Goal: Transaction & Acquisition: Purchase product/service

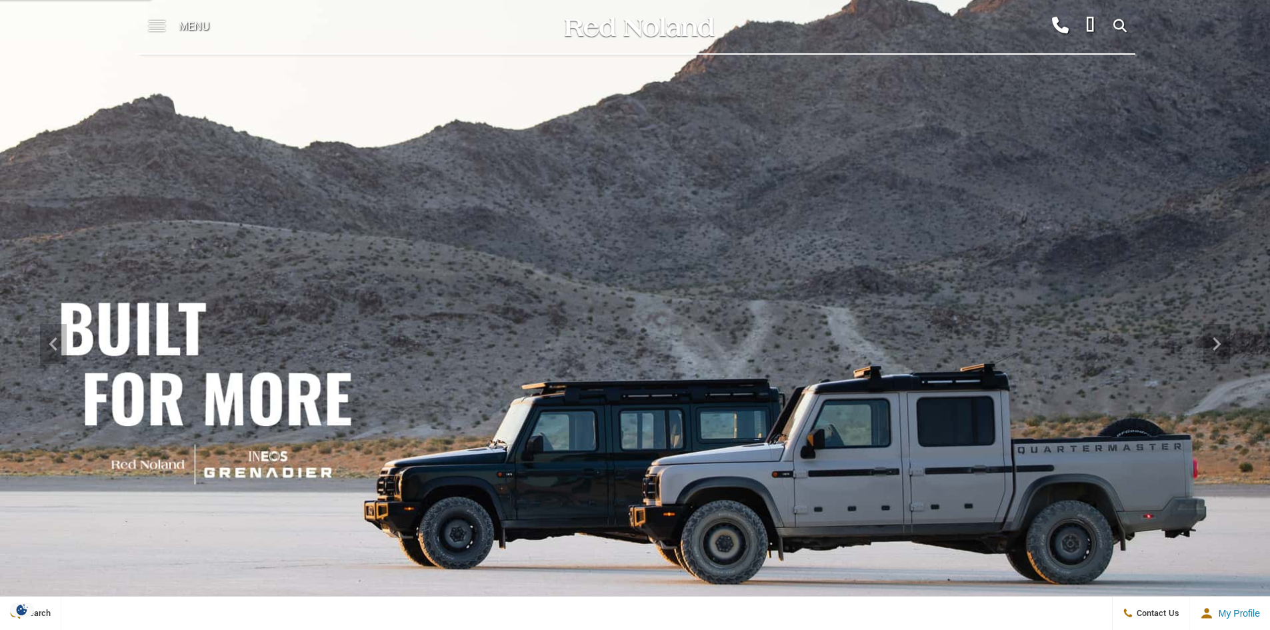
click at [153, 24] on span at bounding box center [157, 26] width 17 height 53
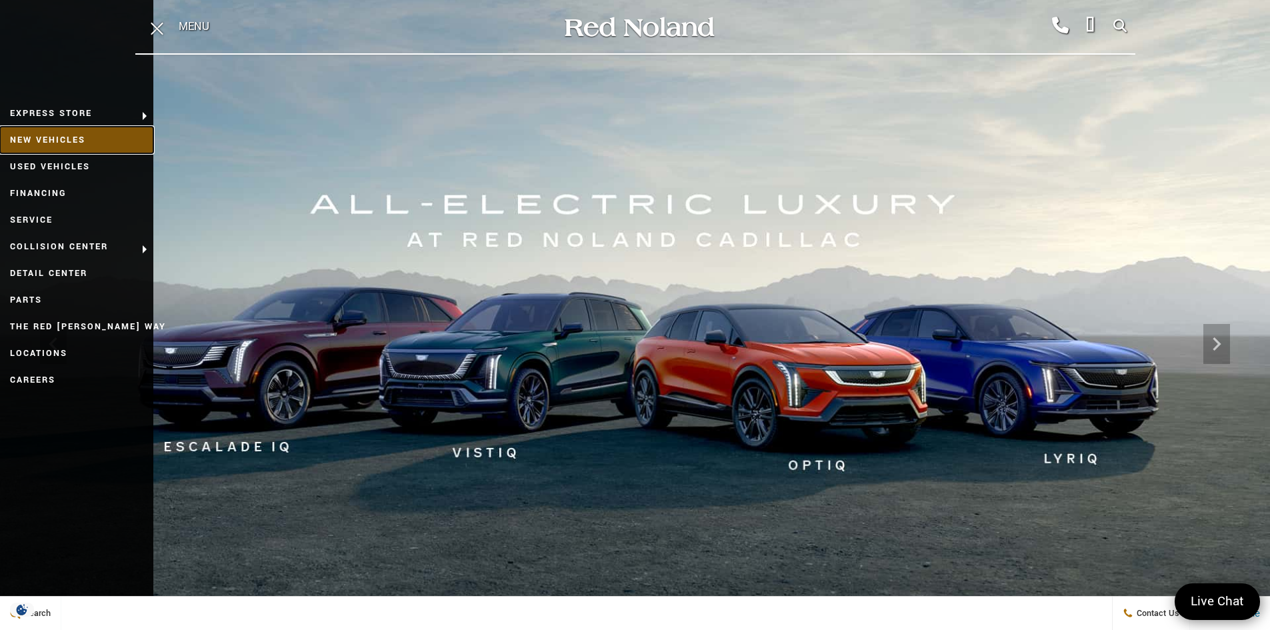
click at [63, 139] on link "New Vehicles" at bounding box center [76, 140] width 153 height 27
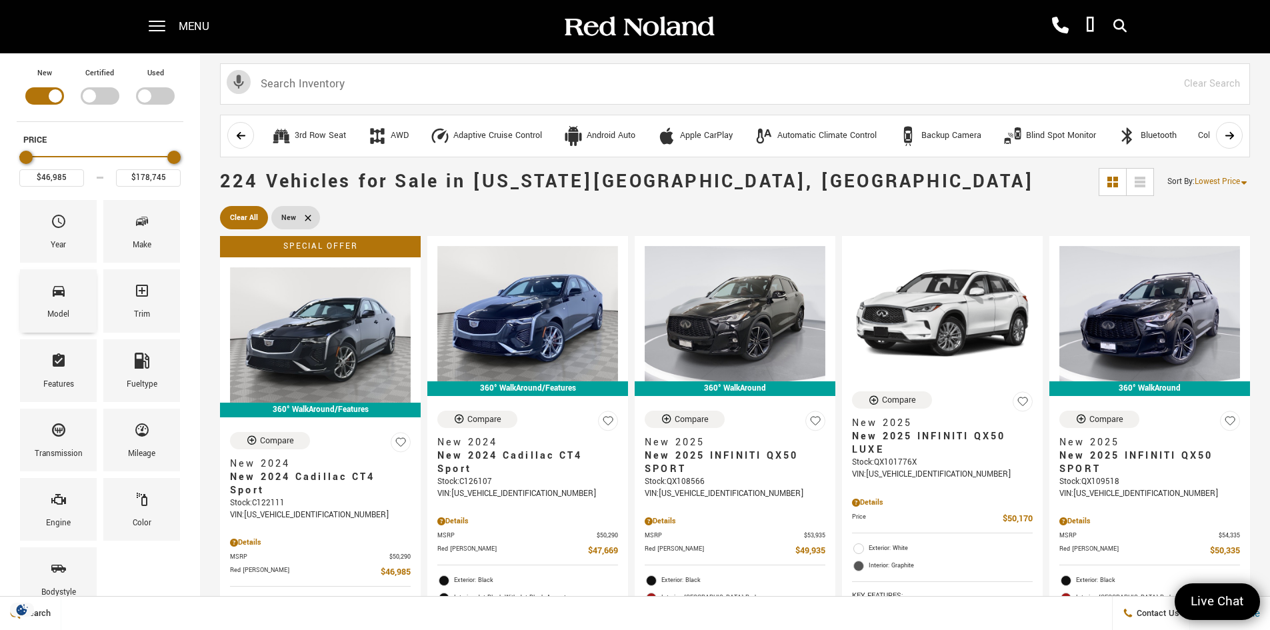
click at [63, 302] on span "Model" at bounding box center [59, 293] width 16 height 28
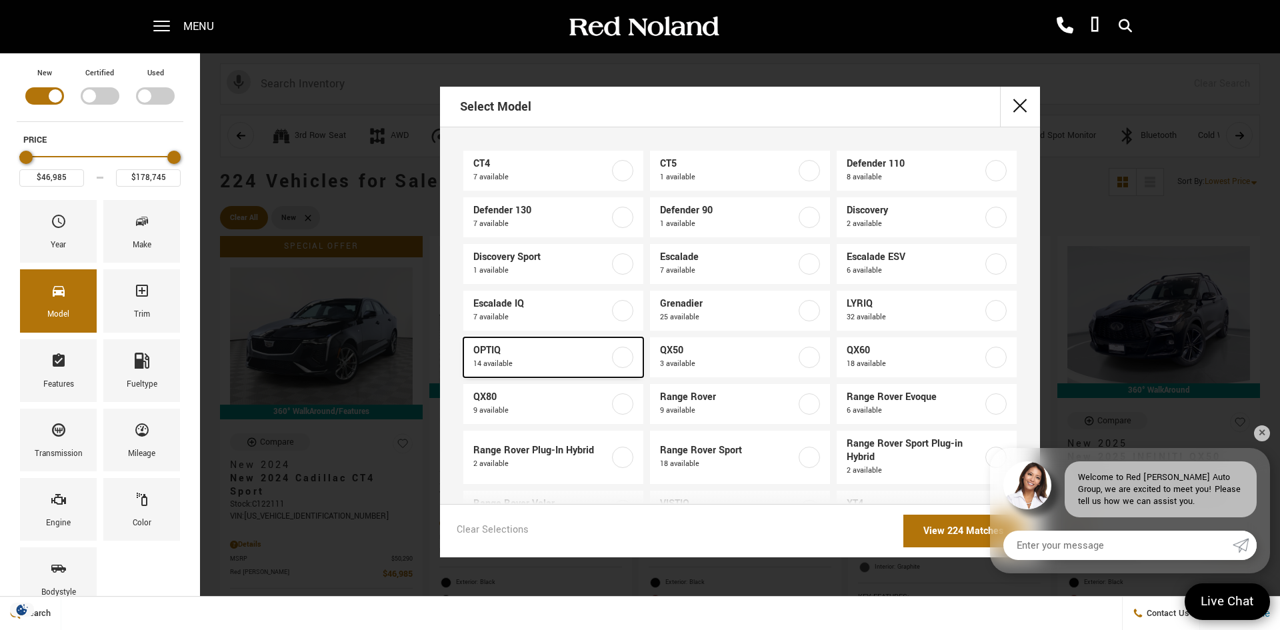
click at [623, 355] on label at bounding box center [622, 357] width 21 height 21
type input "$54,990"
type input "$59,740"
checkbox input "true"
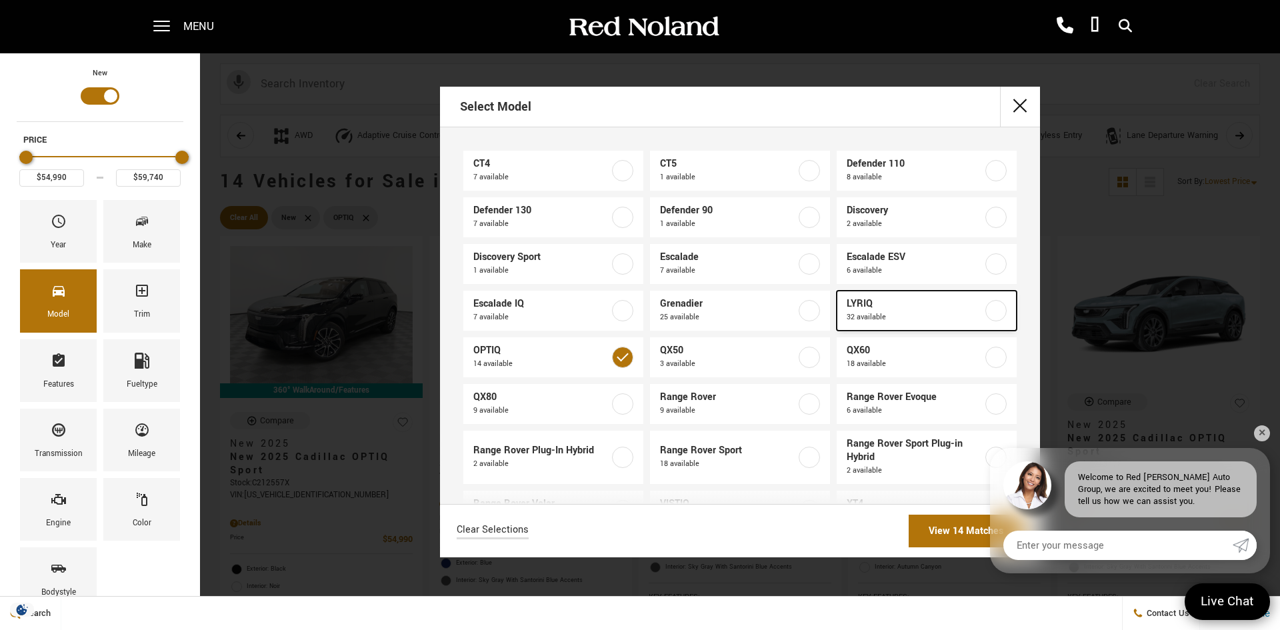
click at [988, 313] on label at bounding box center [995, 310] width 21 height 21
type input "$91,110"
checkbox input "true"
click at [951, 526] on link "View 46 Matches" at bounding box center [966, 531] width 115 height 33
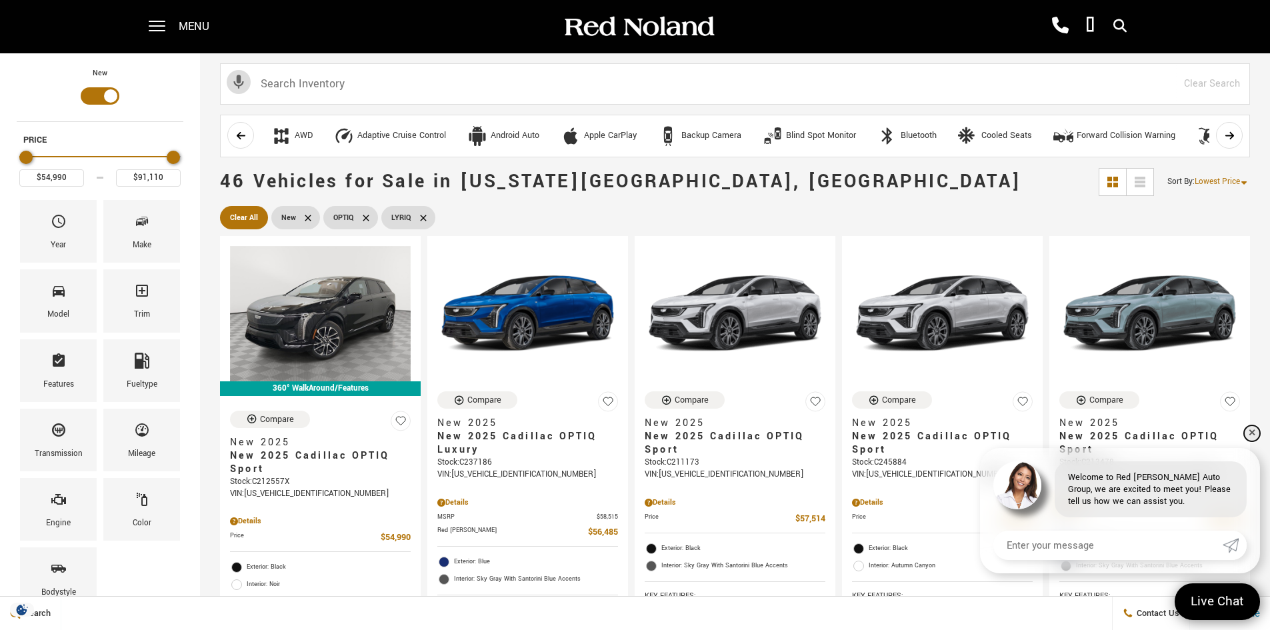
click at [1252, 432] on link "✕" at bounding box center [1252, 433] width 16 height 16
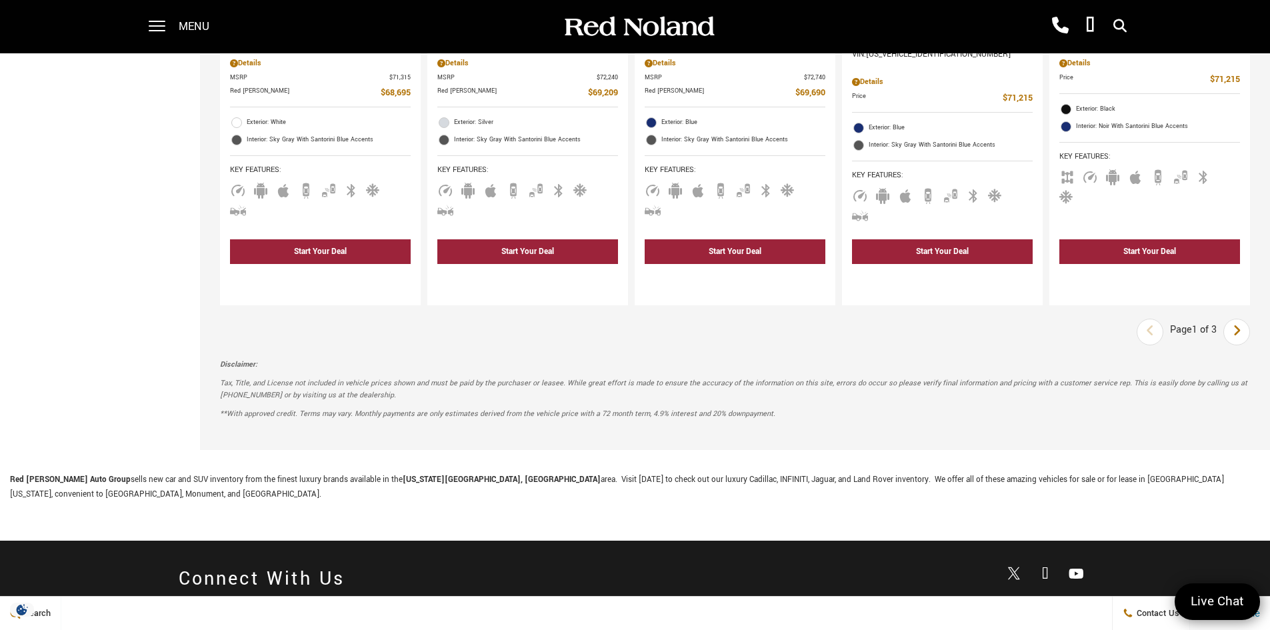
scroll to position [1995, 0]
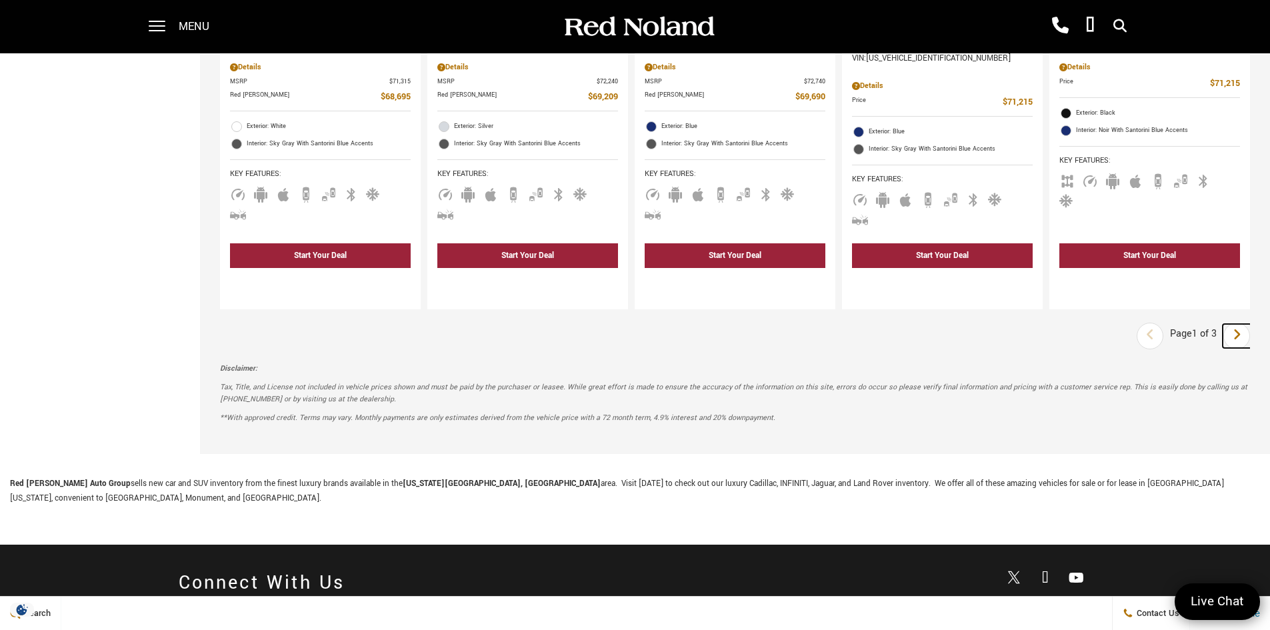
click at [1241, 324] on icon "next page" at bounding box center [1237, 334] width 9 height 21
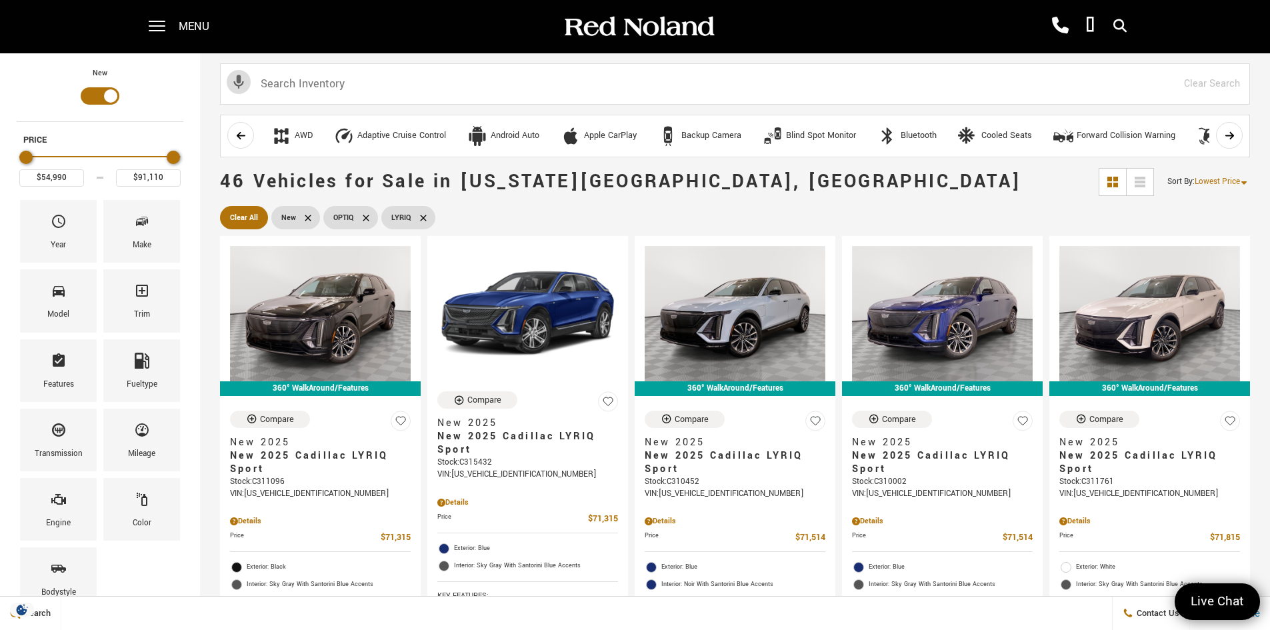
click at [365, 217] on icon at bounding box center [366, 218] width 6 height 6
type input "$62,757"
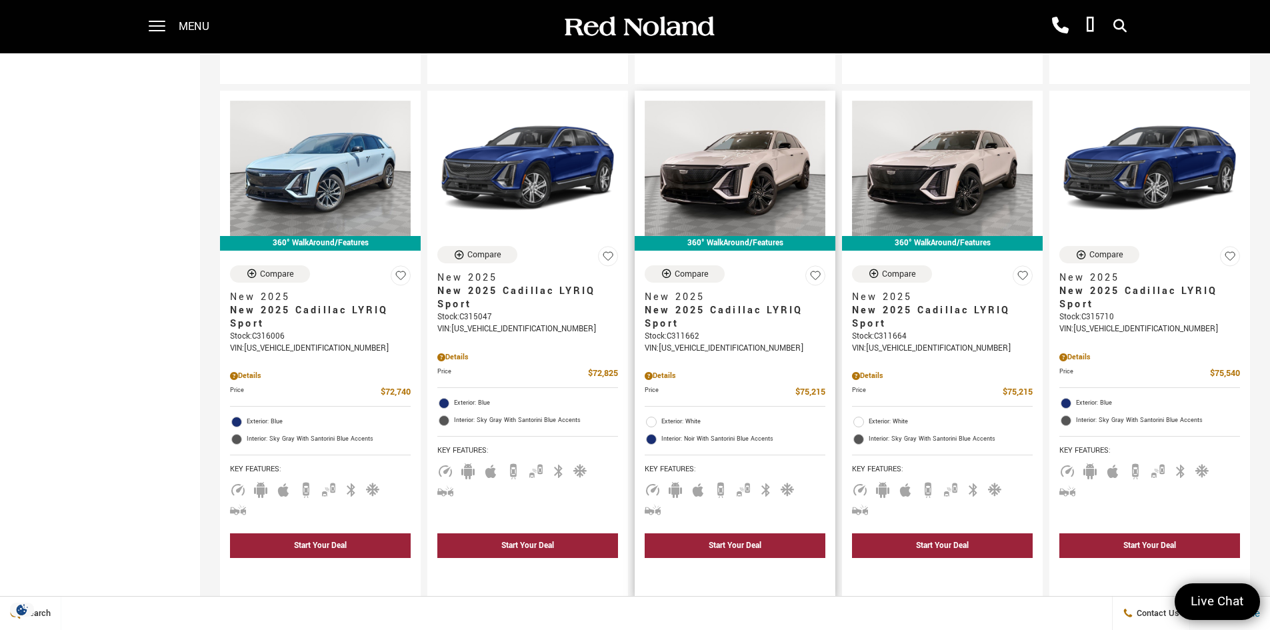
scroll to position [1867, 0]
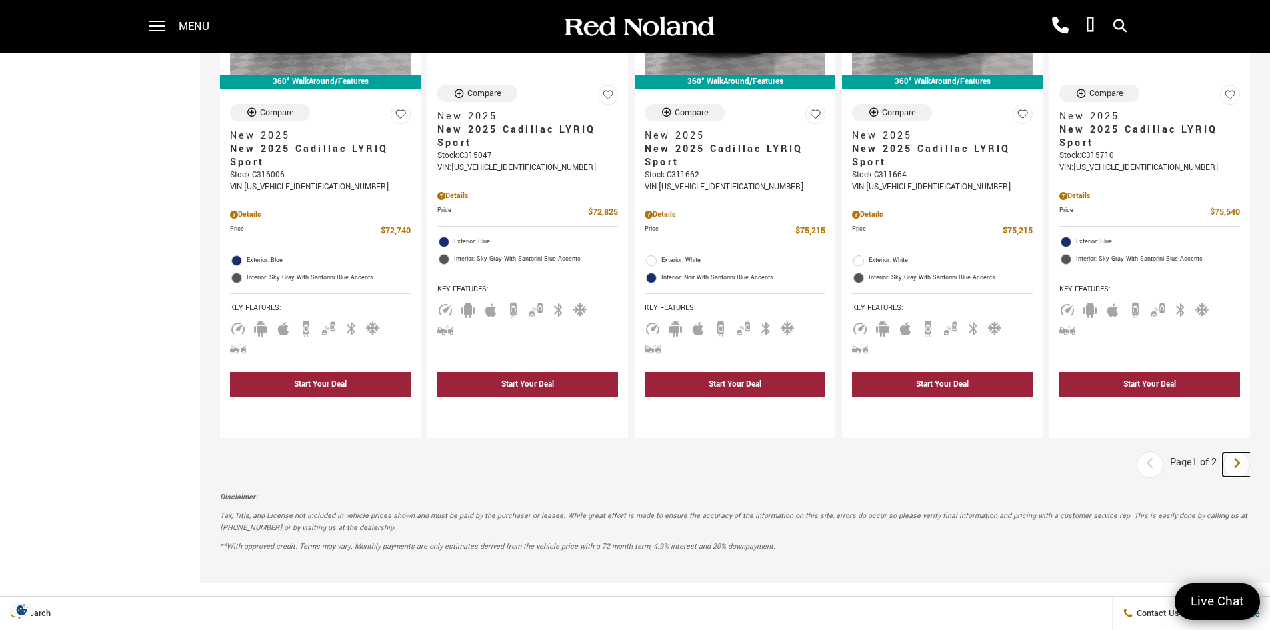
click at [1241, 453] on icon "next page" at bounding box center [1237, 463] width 9 height 21
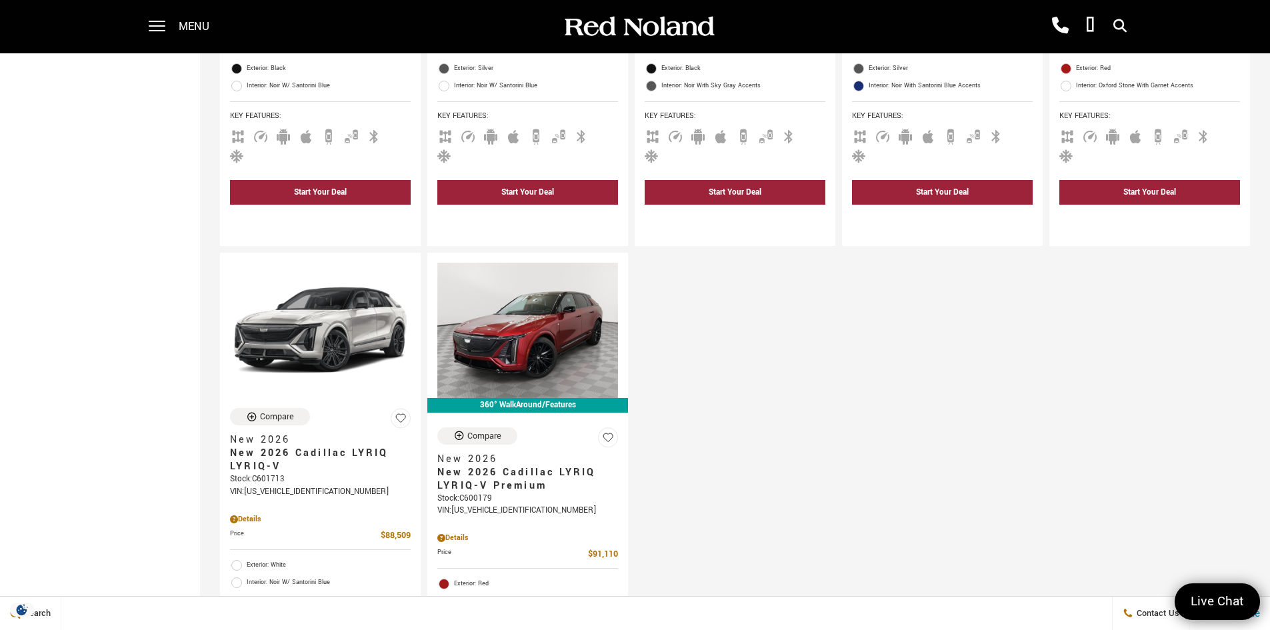
scroll to position [1000, 0]
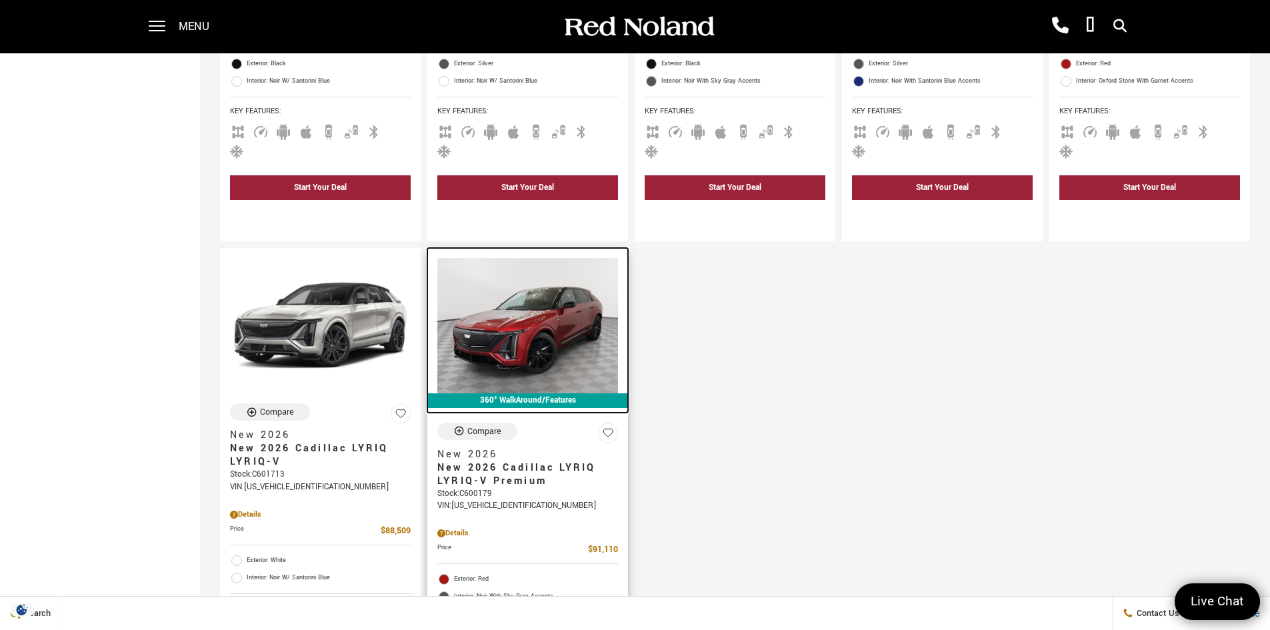
click at [523, 274] on img at bounding box center [527, 325] width 181 height 135
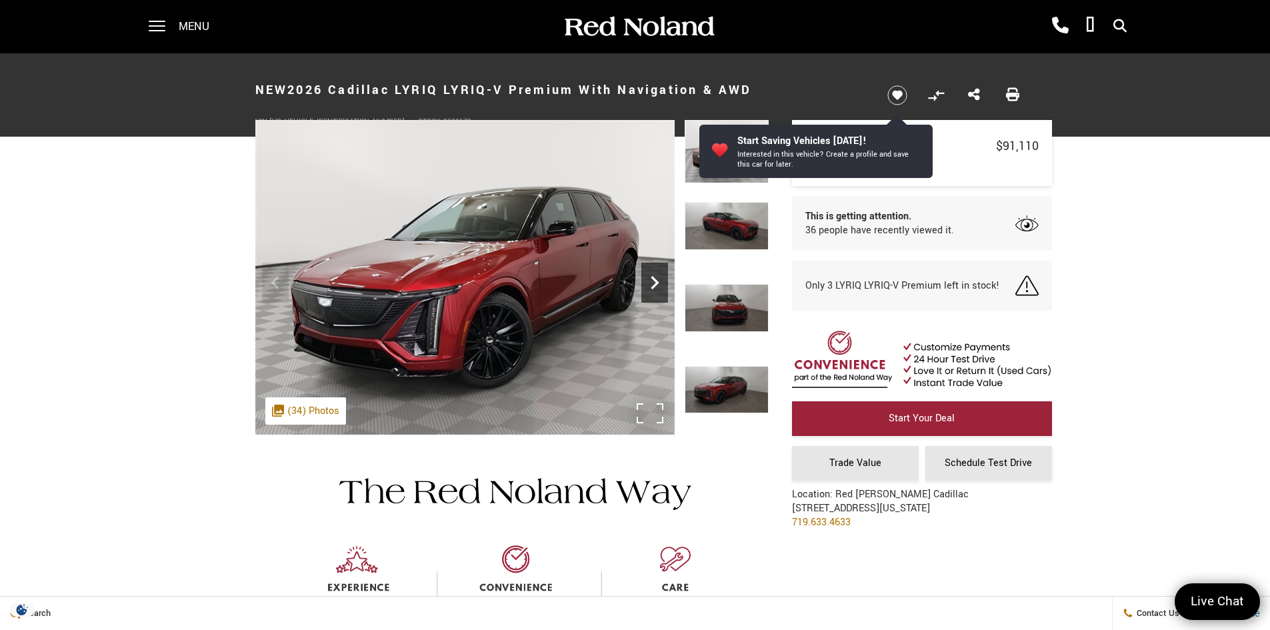
click at [656, 285] on icon "Next" at bounding box center [655, 282] width 8 height 13
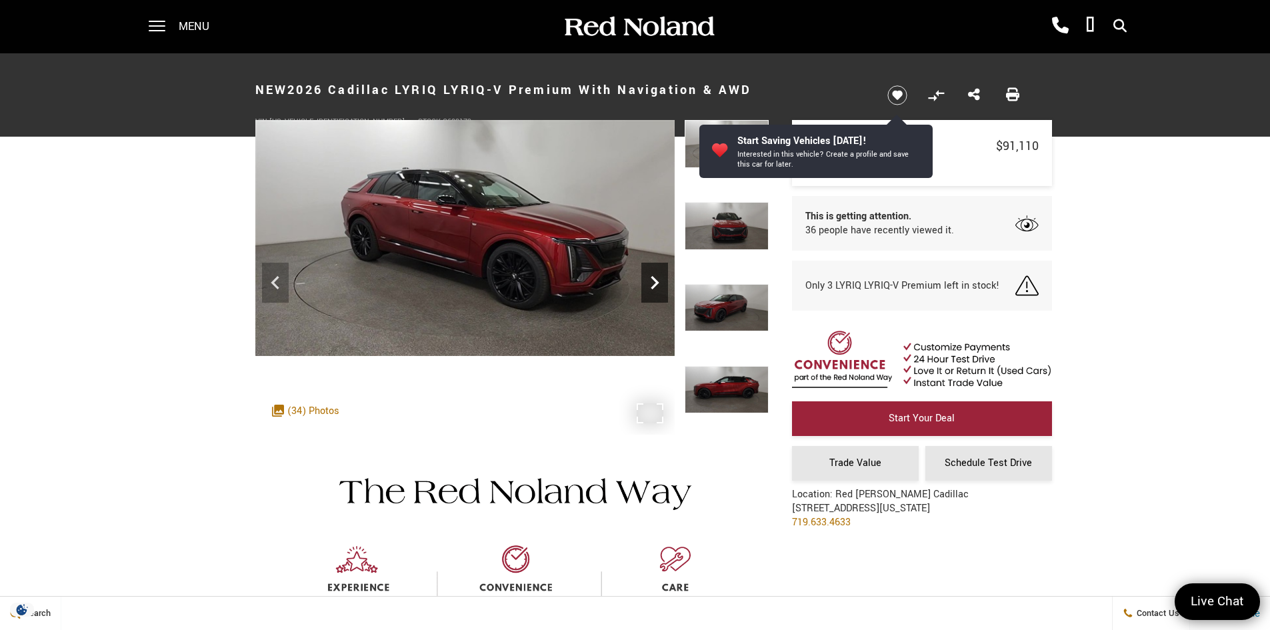
click at [656, 285] on icon "Next" at bounding box center [655, 282] width 8 height 13
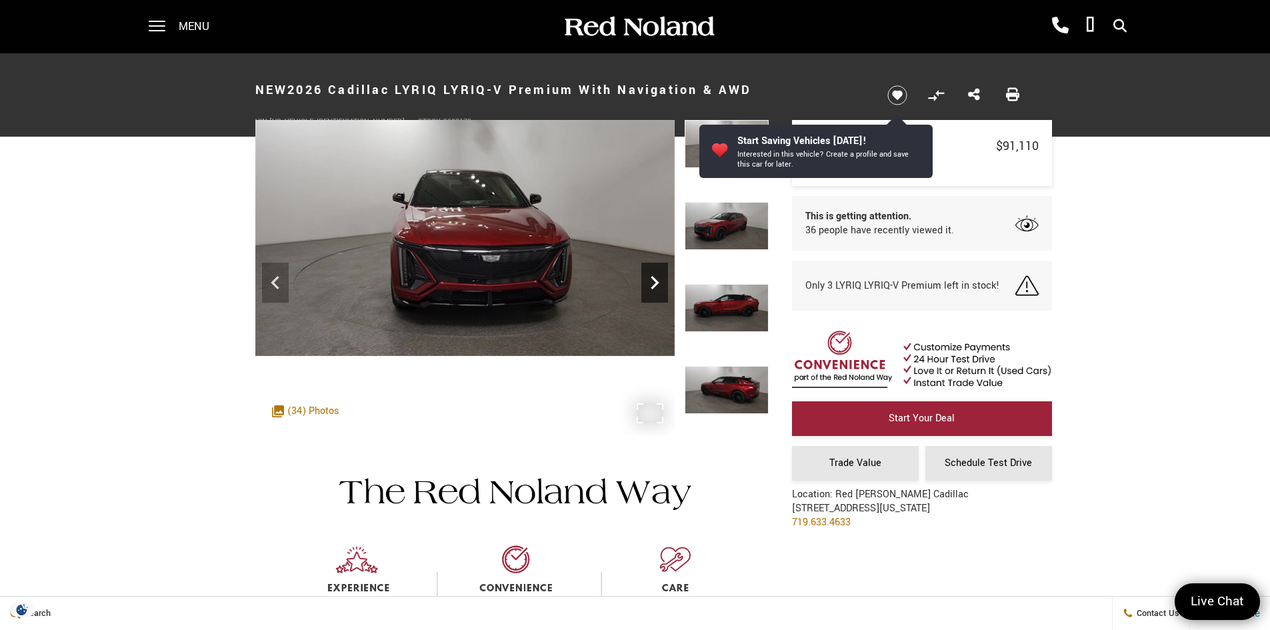
click at [656, 284] on icon "Next" at bounding box center [655, 282] width 8 height 13
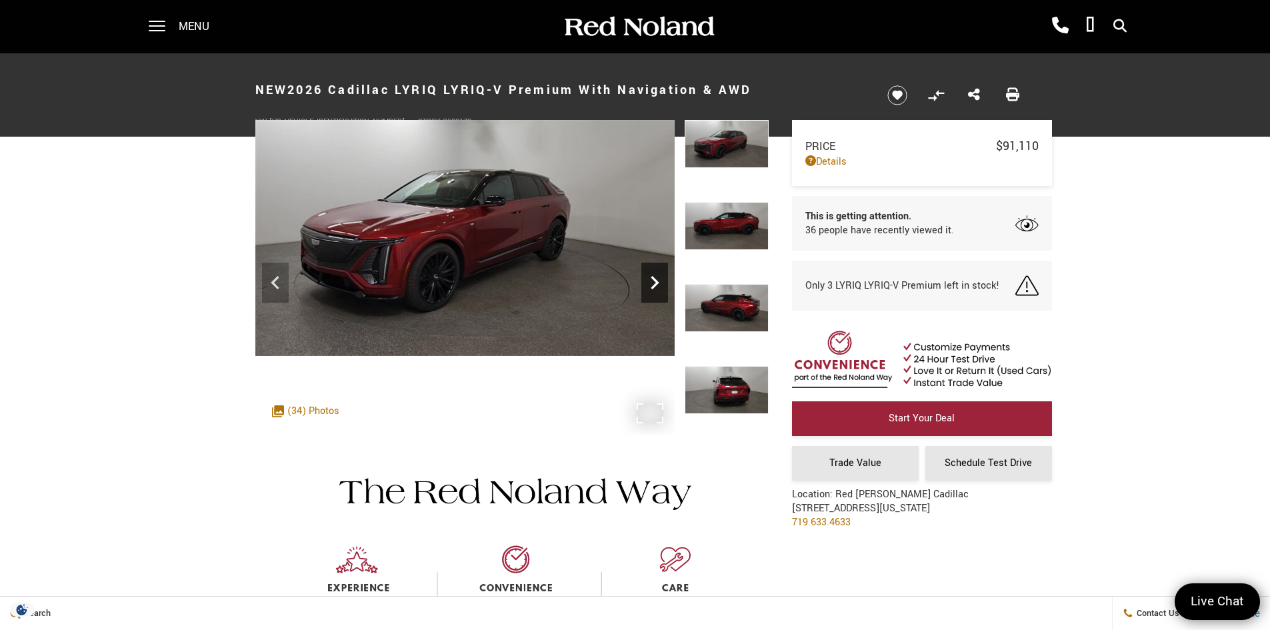
click at [652, 280] on icon "Next" at bounding box center [654, 282] width 27 height 27
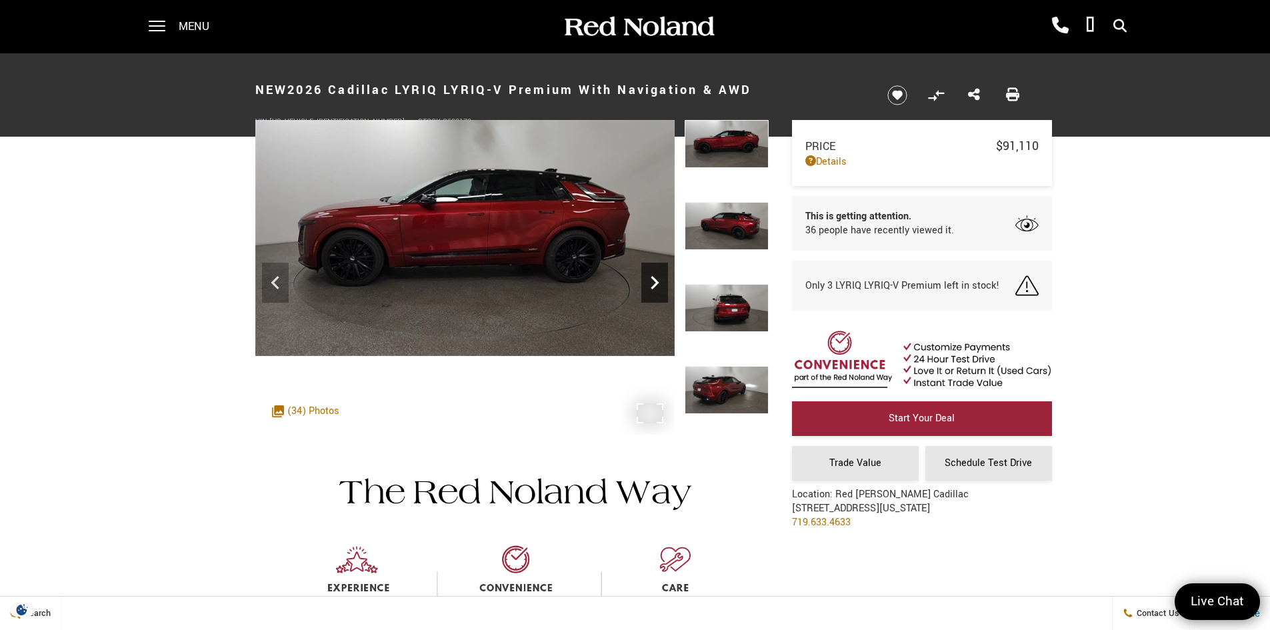
click at [652, 280] on icon "Next" at bounding box center [654, 282] width 27 height 27
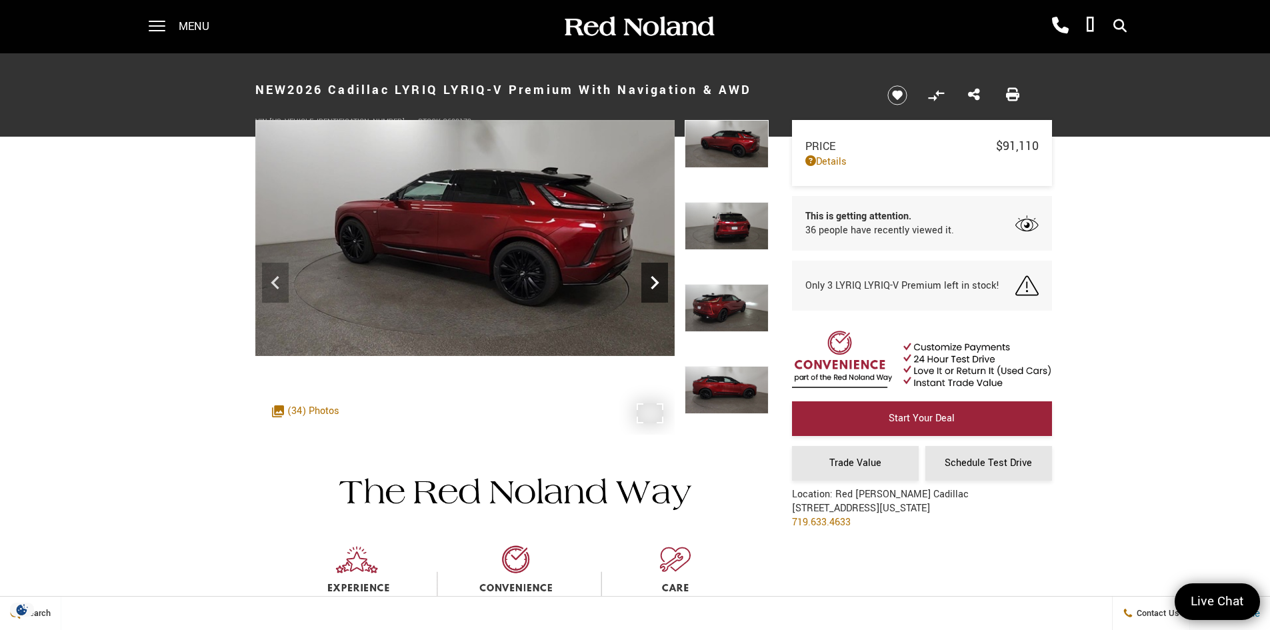
click at [652, 280] on icon "Next" at bounding box center [654, 282] width 27 height 27
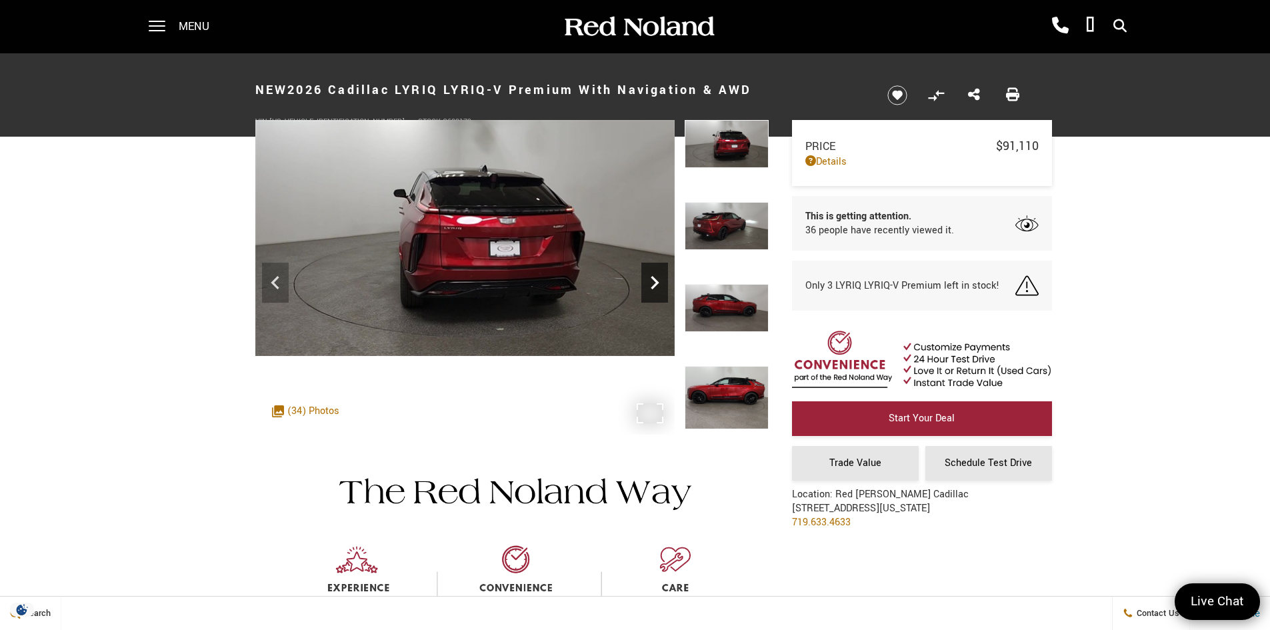
click at [652, 280] on icon "Next" at bounding box center [654, 282] width 27 height 27
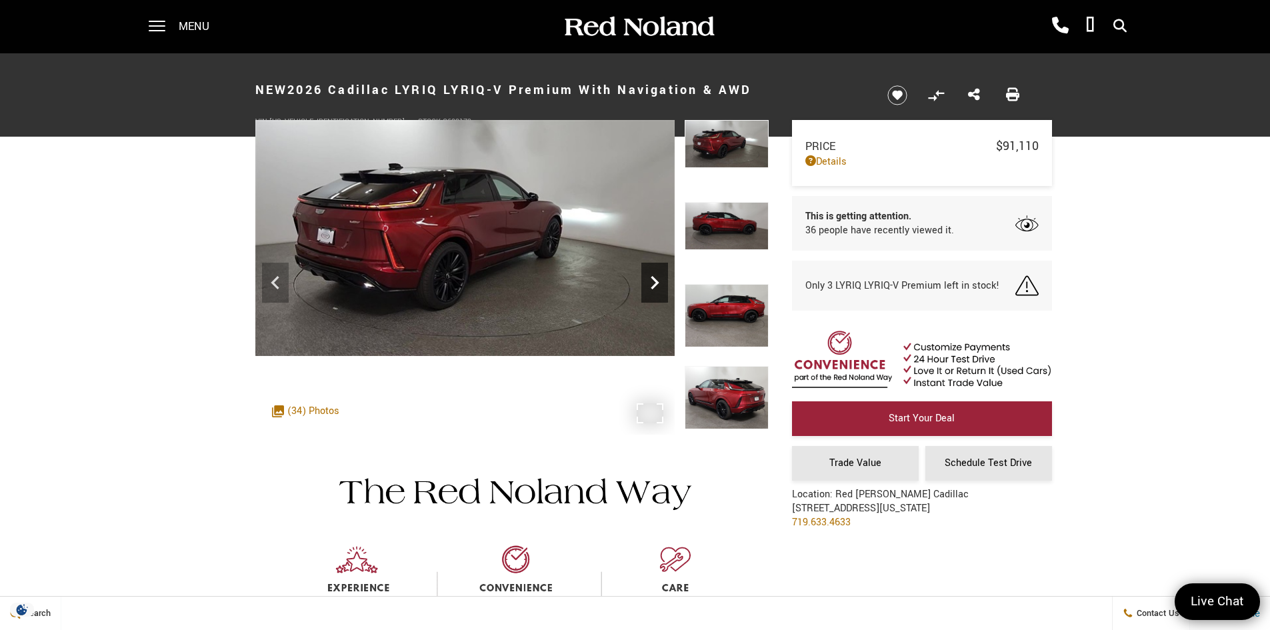
click at [652, 280] on icon "Next" at bounding box center [654, 282] width 27 height 27
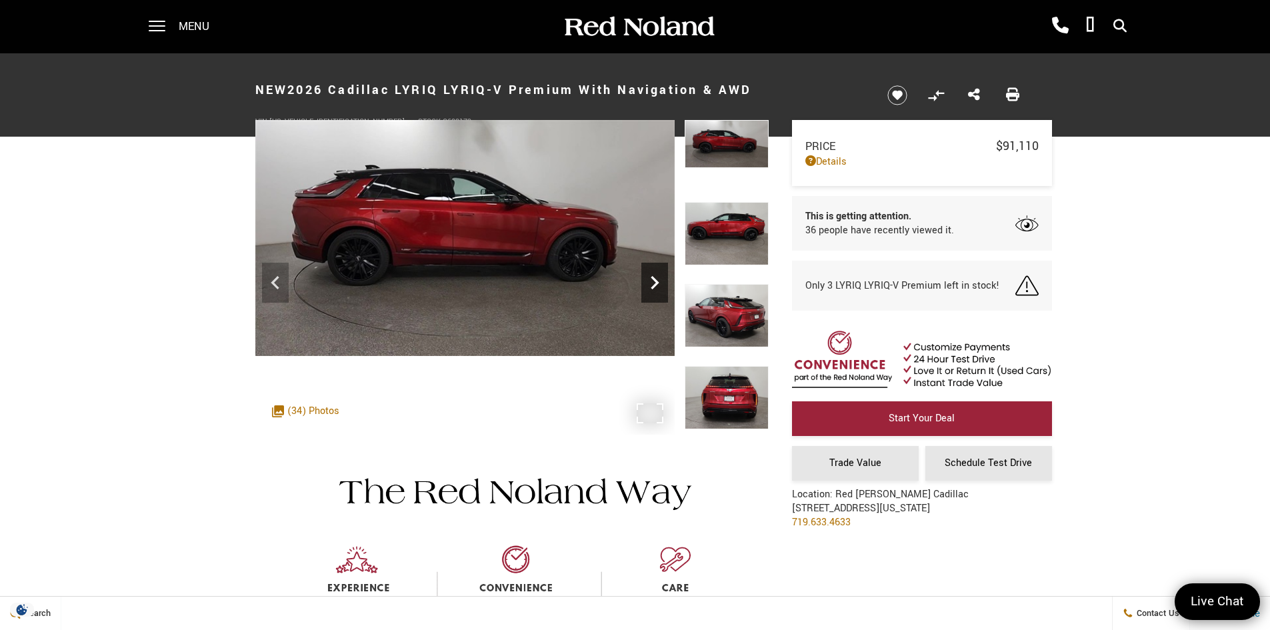
click at [652, 280] on icon "Next" at bounding box center [654, 282] width 27 height 27
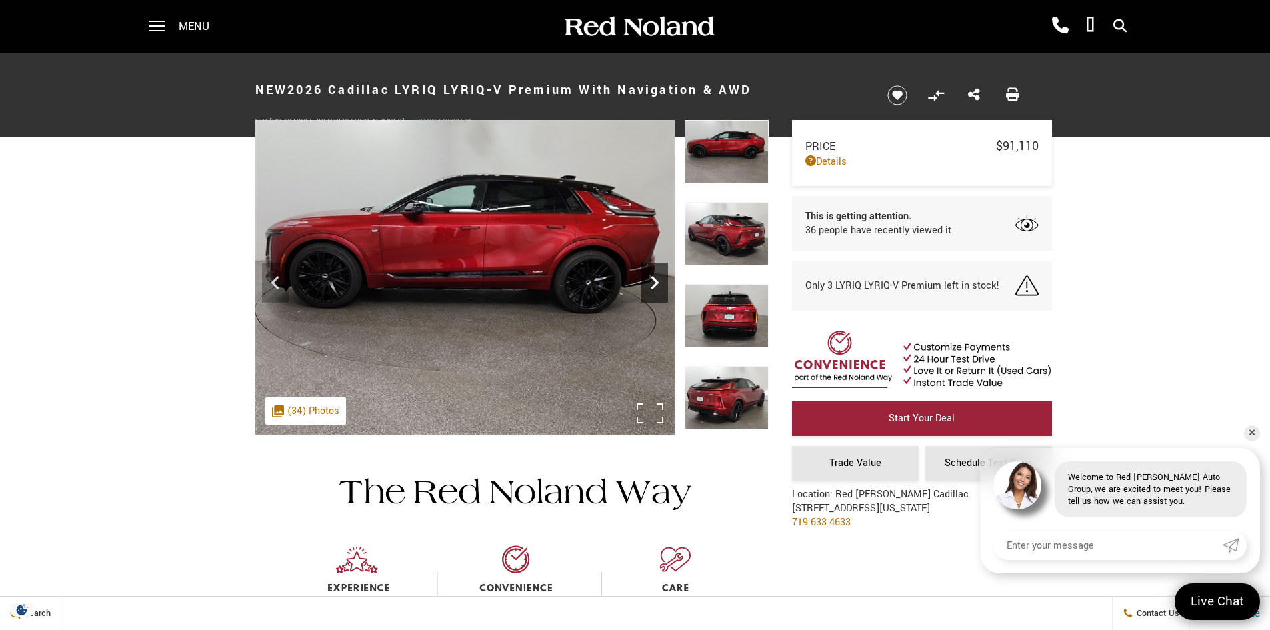
click at [652, 280] on icon "Next" at bounding box center [654, 282] width 27 height 27
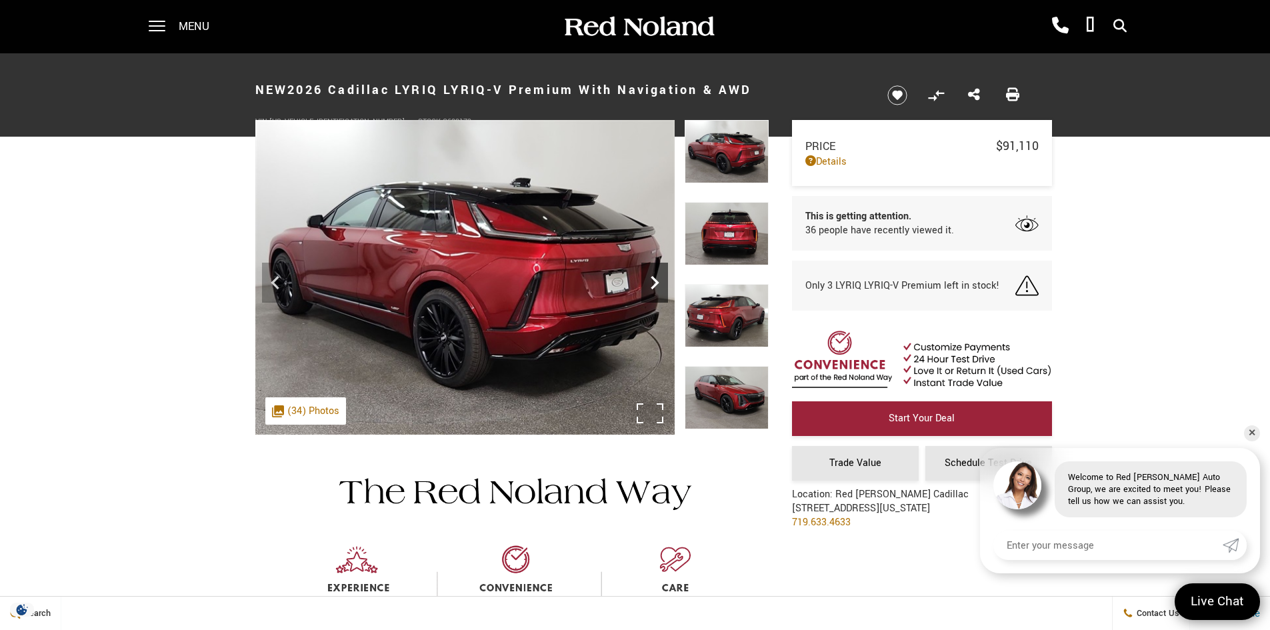
click at [652, 280] on icon "Next" at bounding box center [654, 282] width 27 height 27
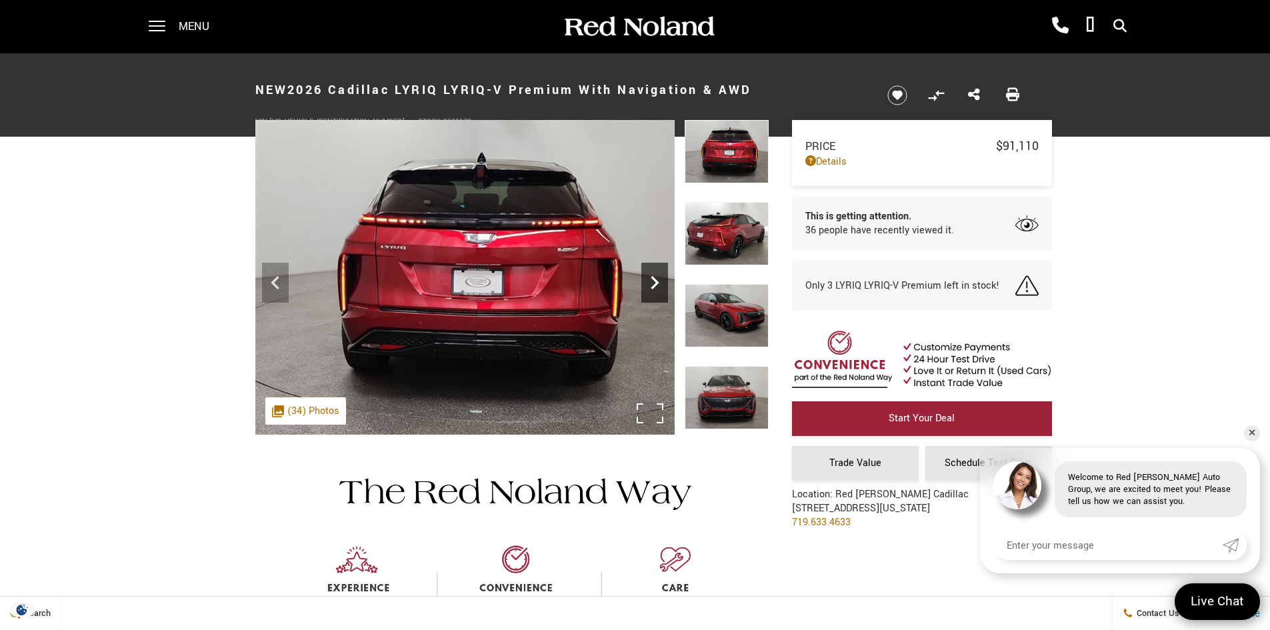
click at [652, 280] on icon "Next" at bounding box center [654, 282] width 27 height 27
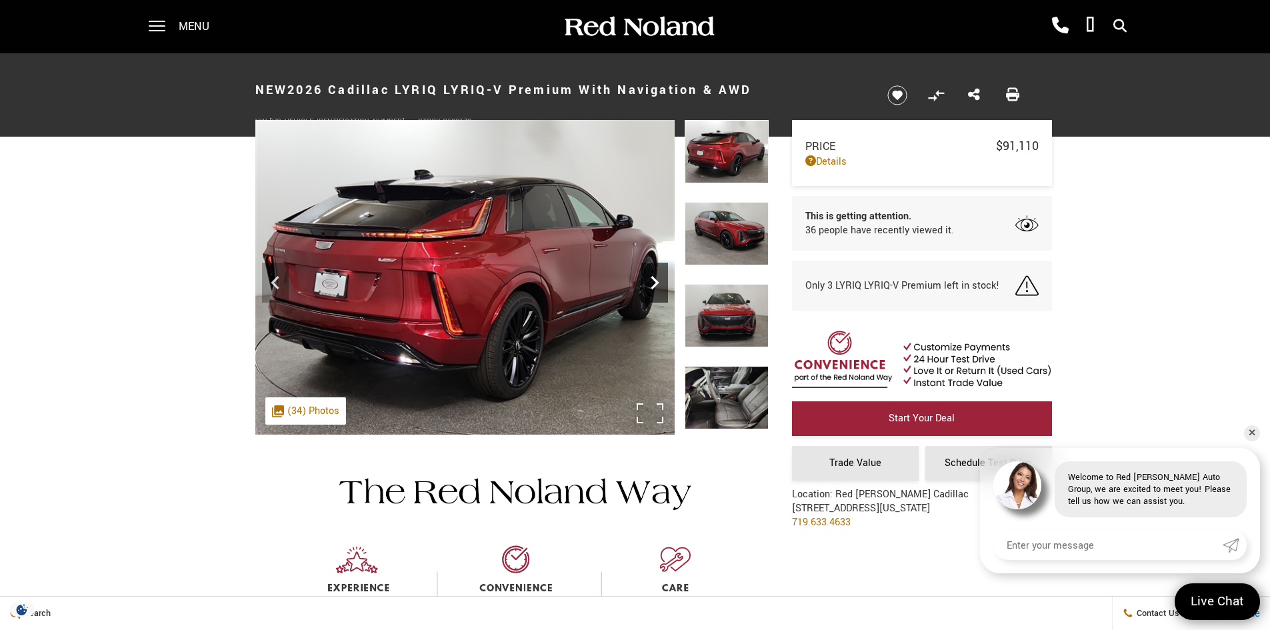
click at [652, 280] on icon "Next" at bounding box center [654, 282] width 27 height 27
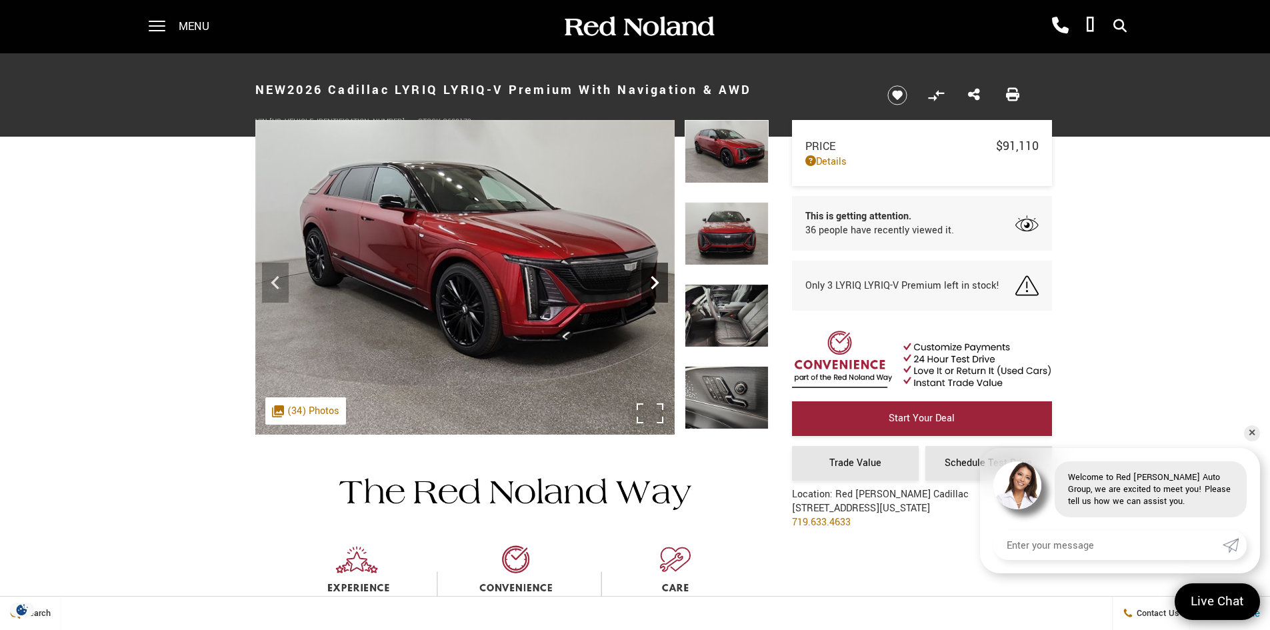
click at [652, 280] on icon "Next" at bounding box center [654, 282] width 27 height 27
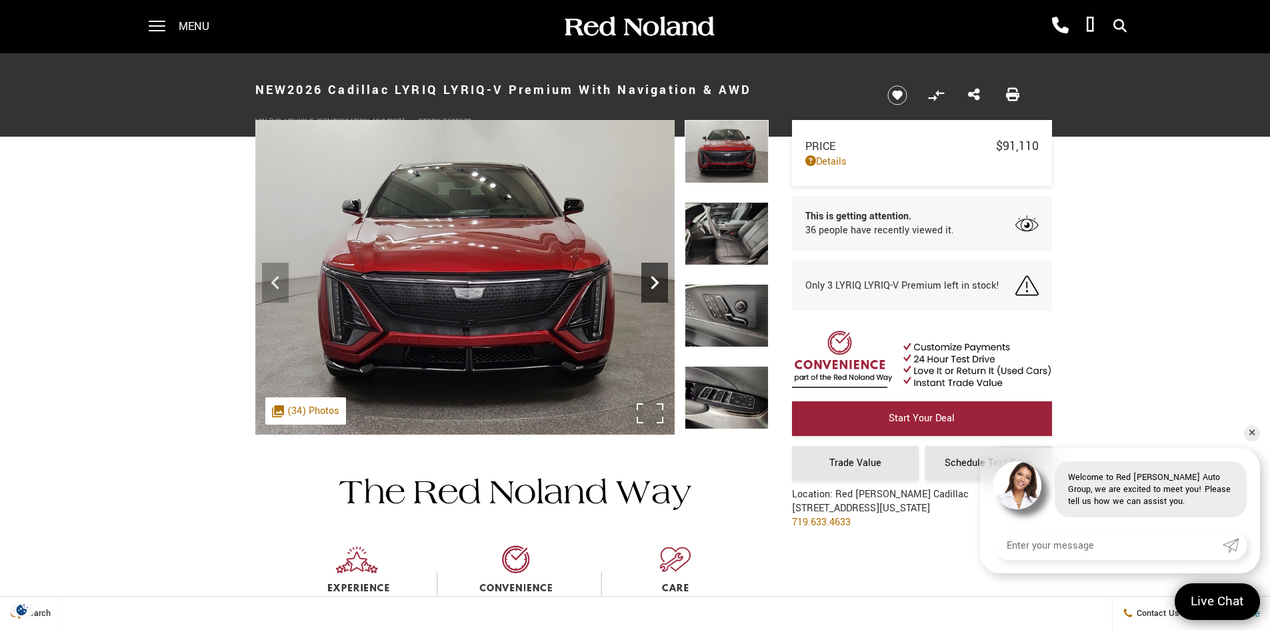
click at [652, 280] on icon "Next" at bounding box center [654, 282] width 27 height 27
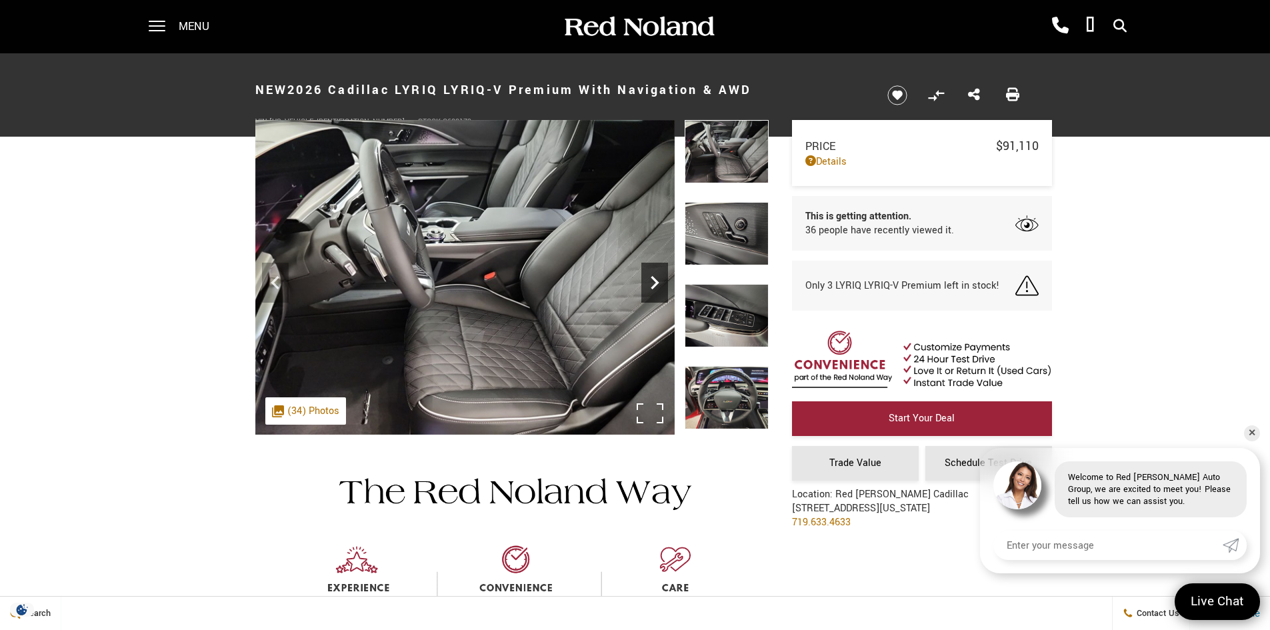
click at [653, 277] on icon "Next" at bounding box center [655, 282] width 8 height 13
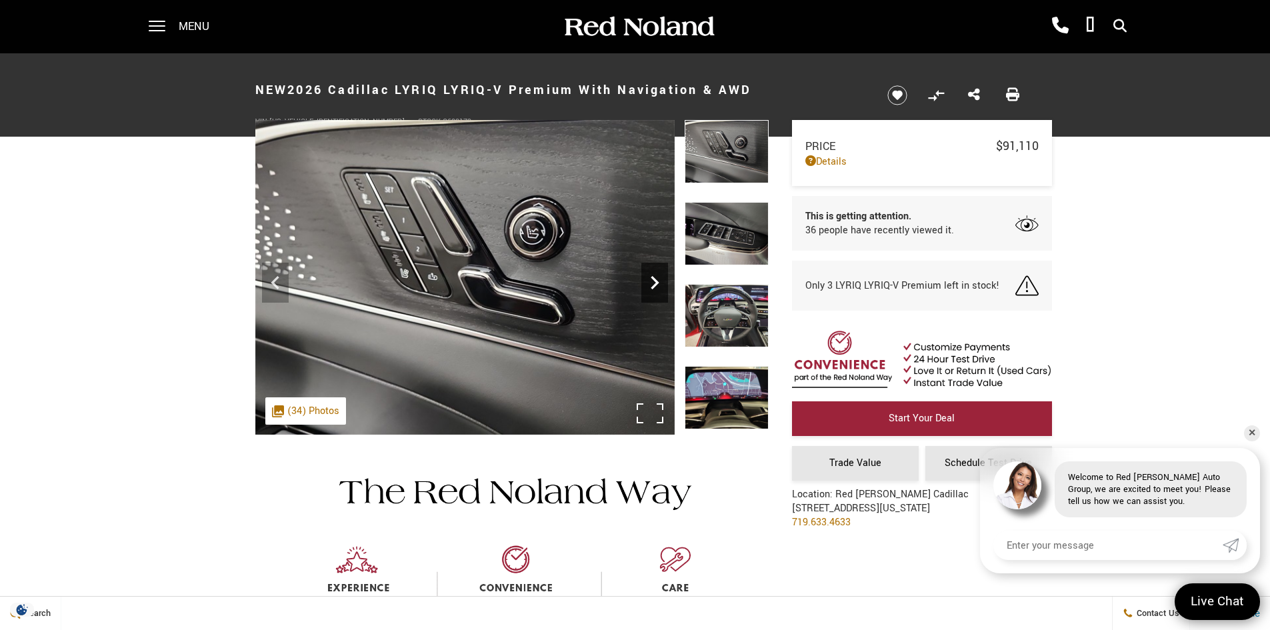
click at [653, 277] on icon "Next" at bounding box center [655, 282] width 8 height 13
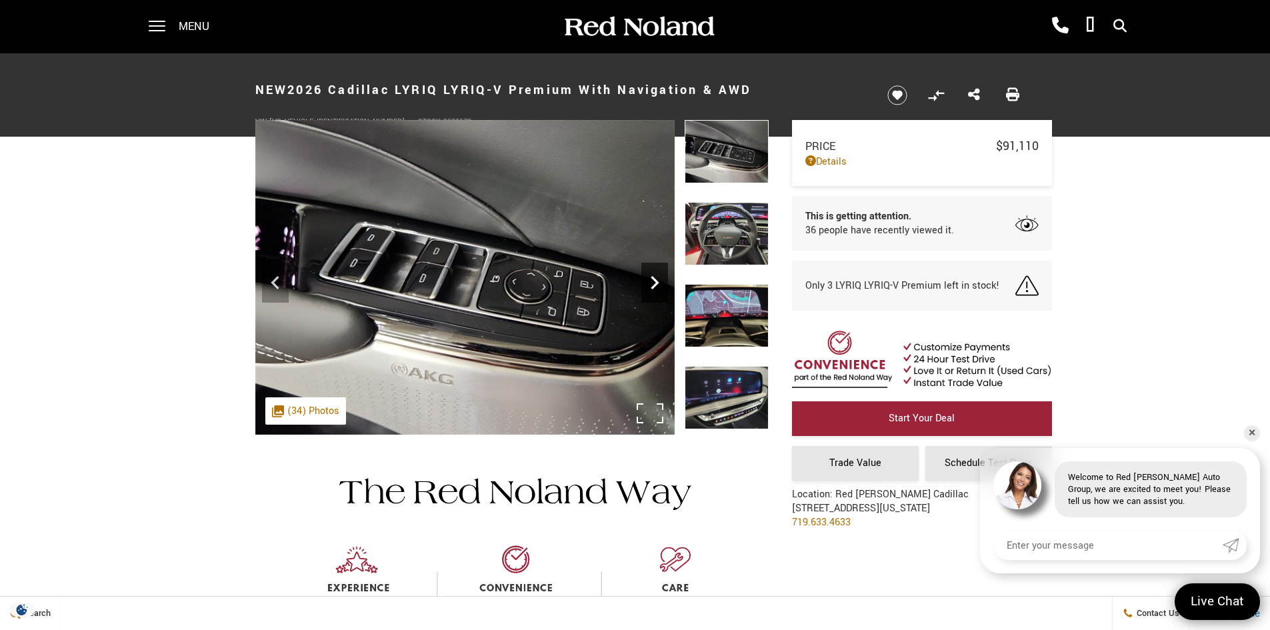
click at [653, 277] on icon "Next" at bounding box center [655, 282] width 8 height 13
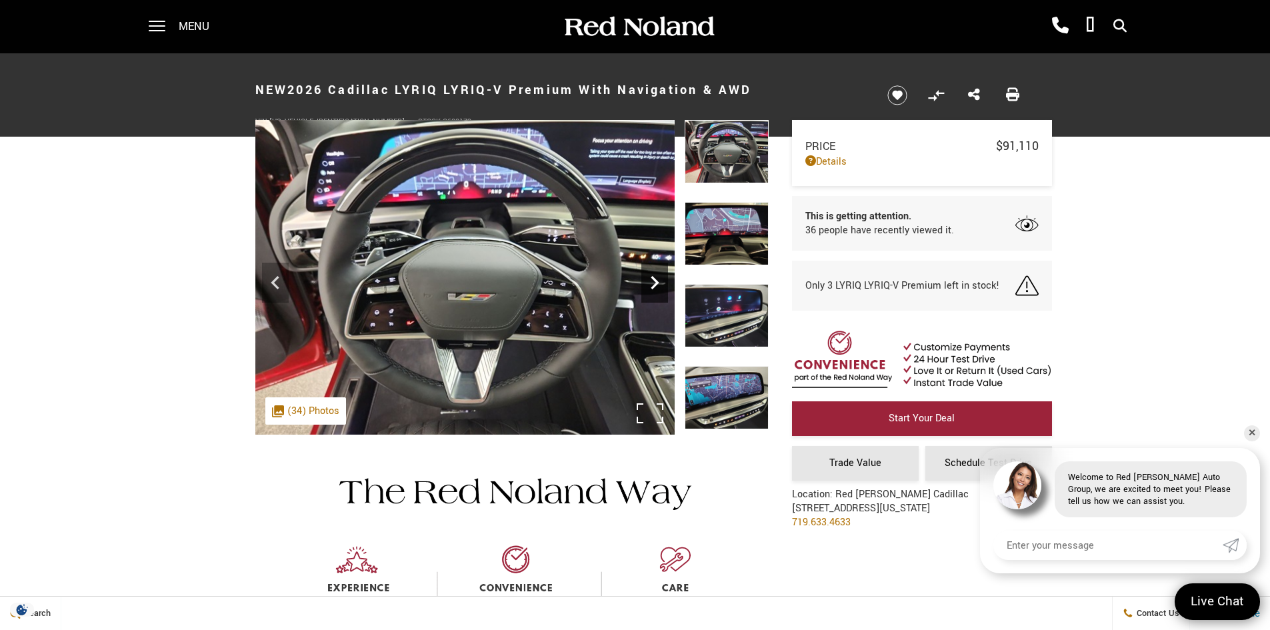
click at [653, 277] on icon "Next" at bounding box center [655, 282] width 8 height 13
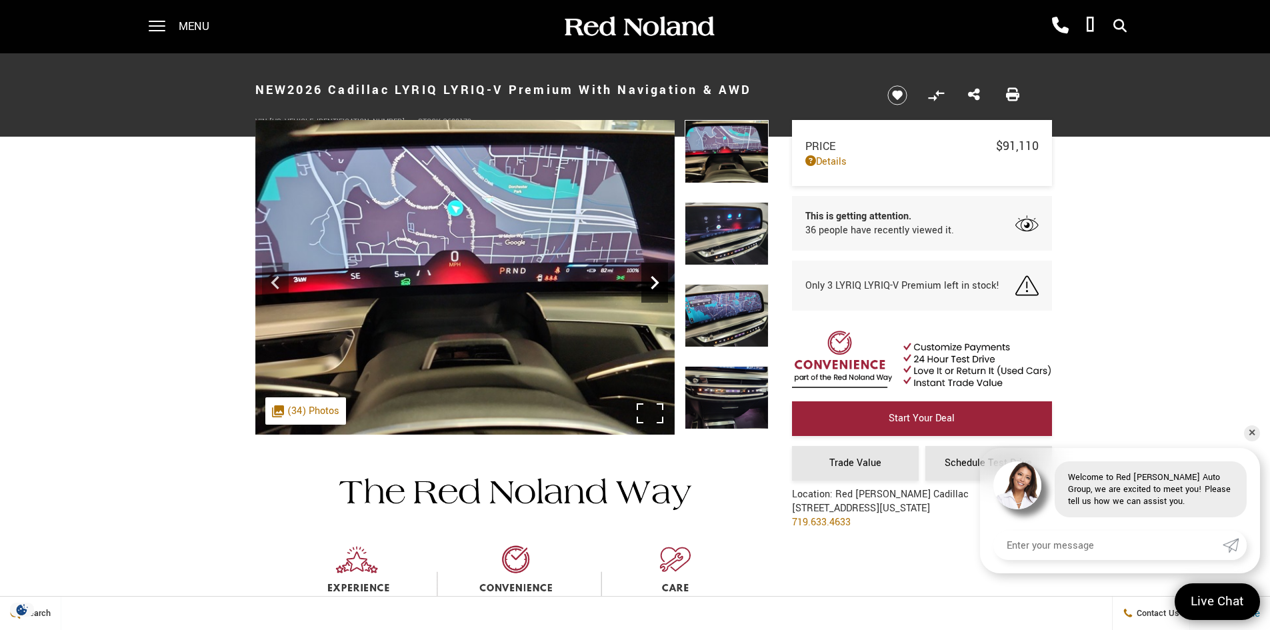
click at [653, 277] on icon "Next" at bounding box center [655, 282] width 8 height 13
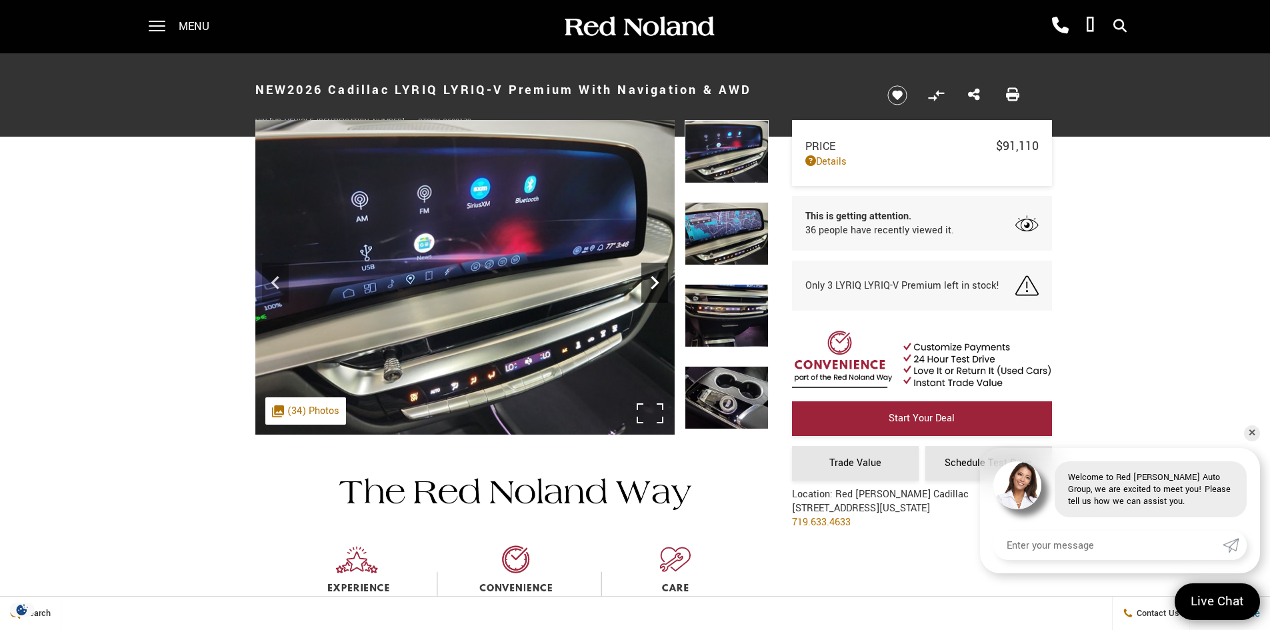
click at [653, 277] on icon "Next" at bounding box center [655, 282] width 8 height 13
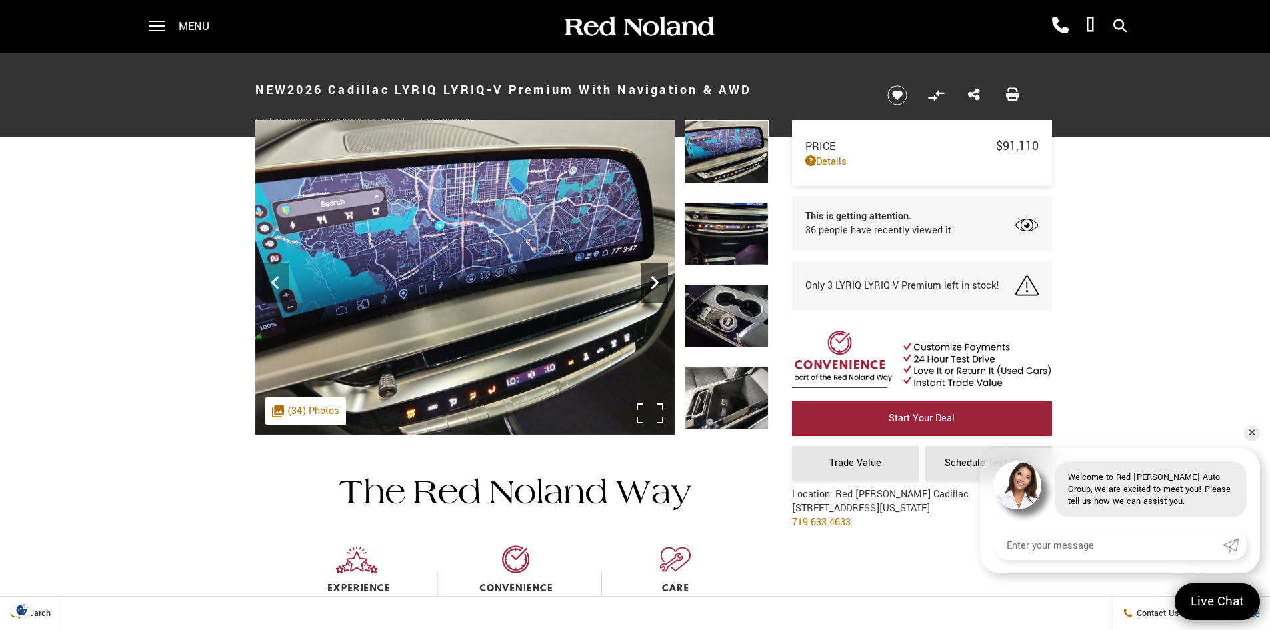
click at [653, 277] on icon "Next" at bounding box center [655, 282] width 8 height 13
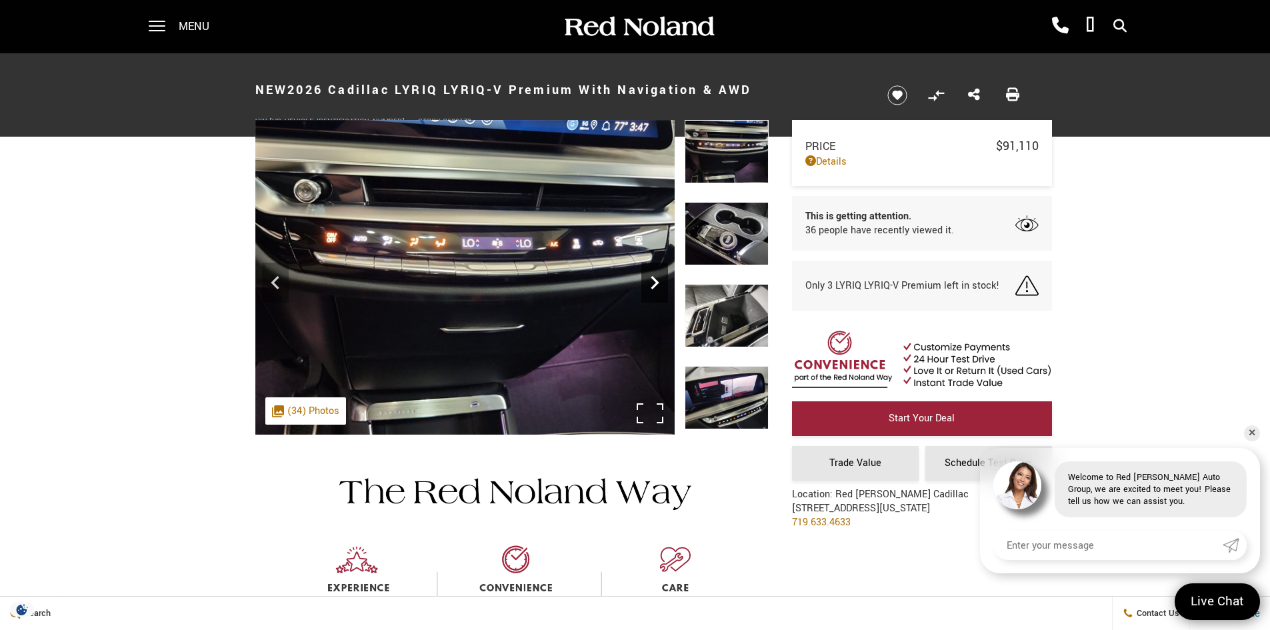
click at [653, 277] on icon "Next" at bounding box center [655, 282] width 8 height 13
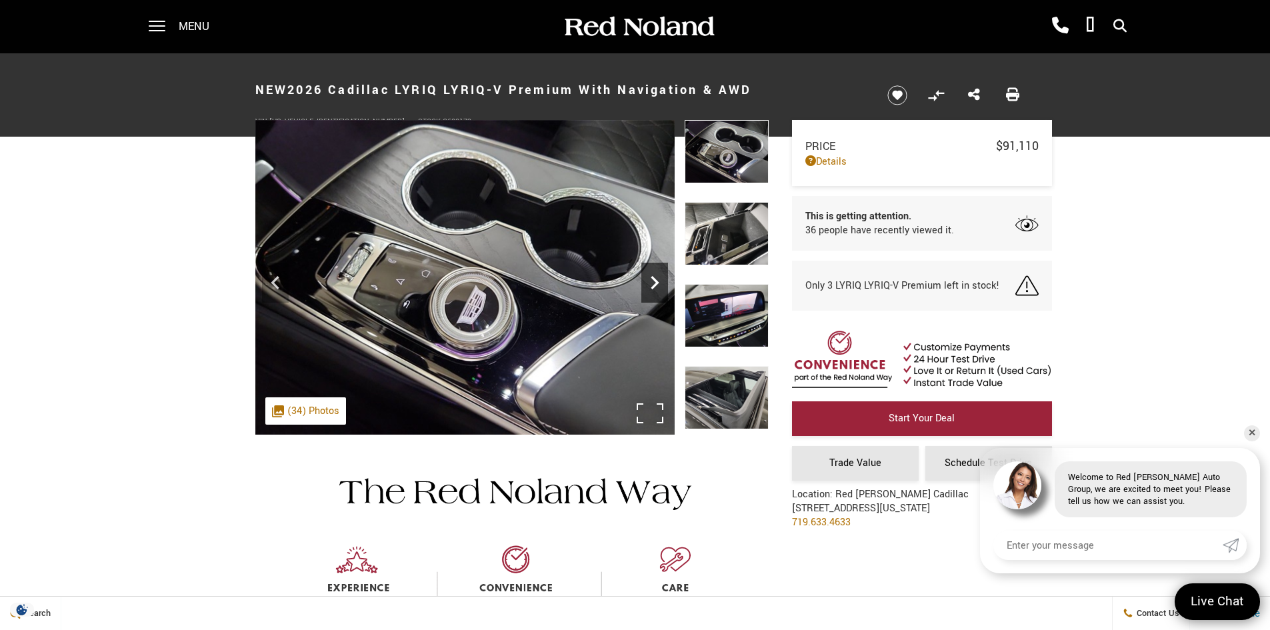
click at [653, 277] on icon "Next" at bounding box center [655, 282] width 8 height 13
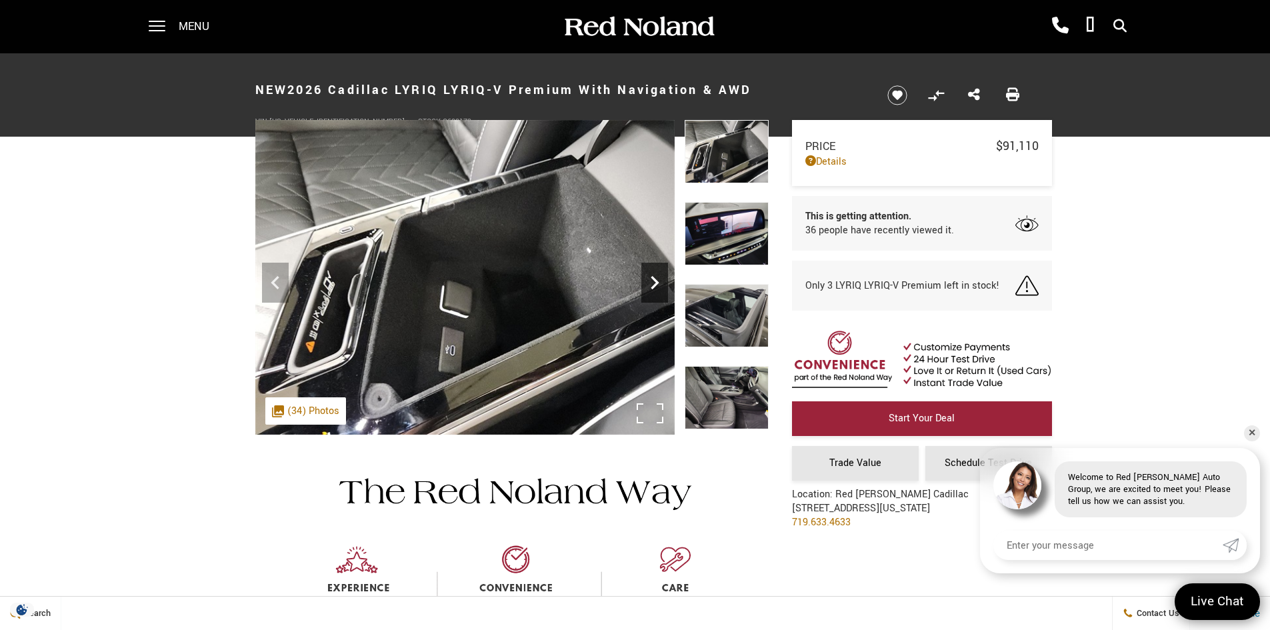
click at [653, 277] on icon "Next" at bounding box center [655, 282] width 8 height 13
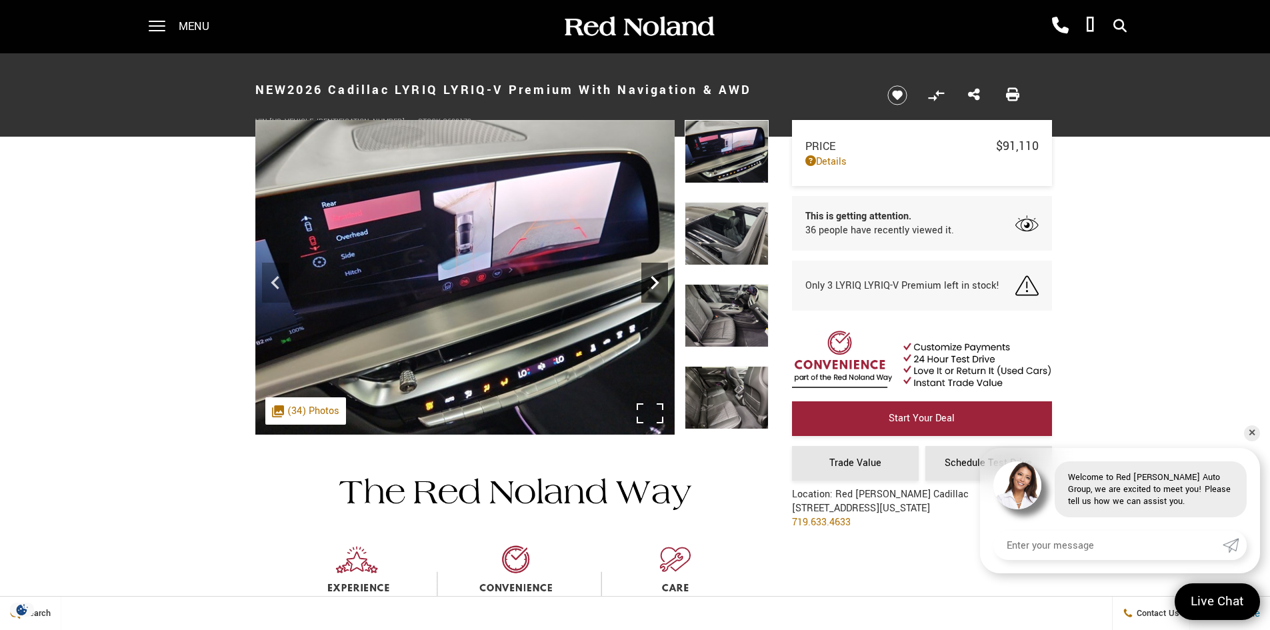
click at [653, 277] on icon "Next" at bounding box center [655, 282] width 8 height 13
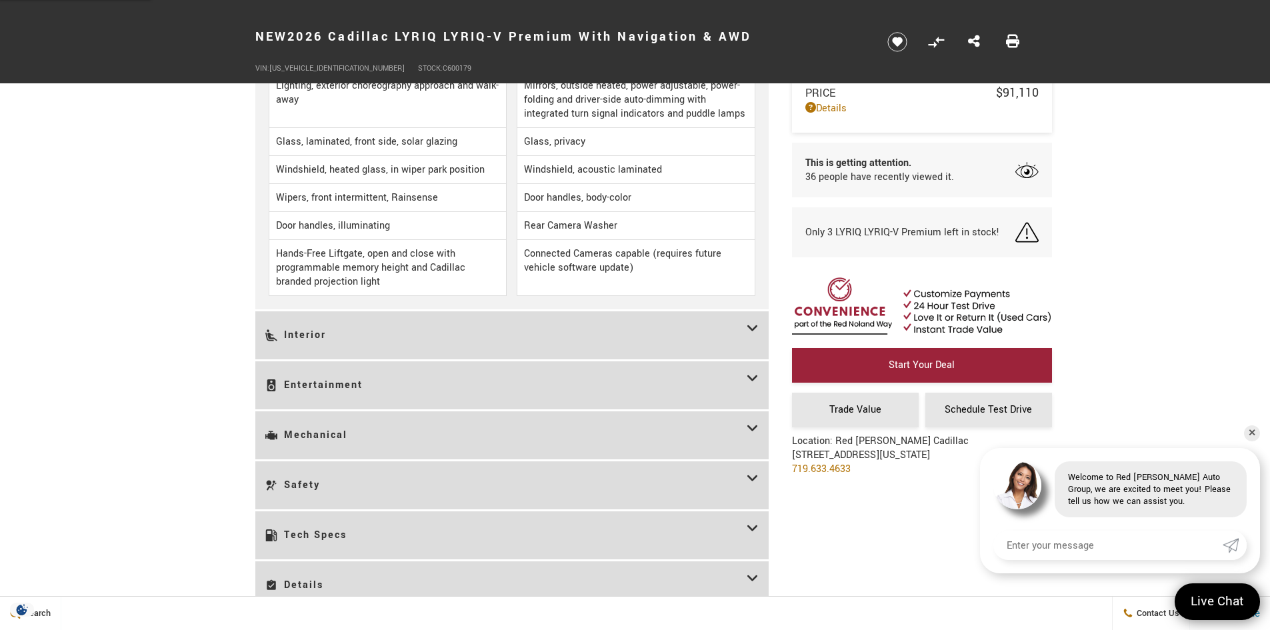
scroll to position [2000, 0]
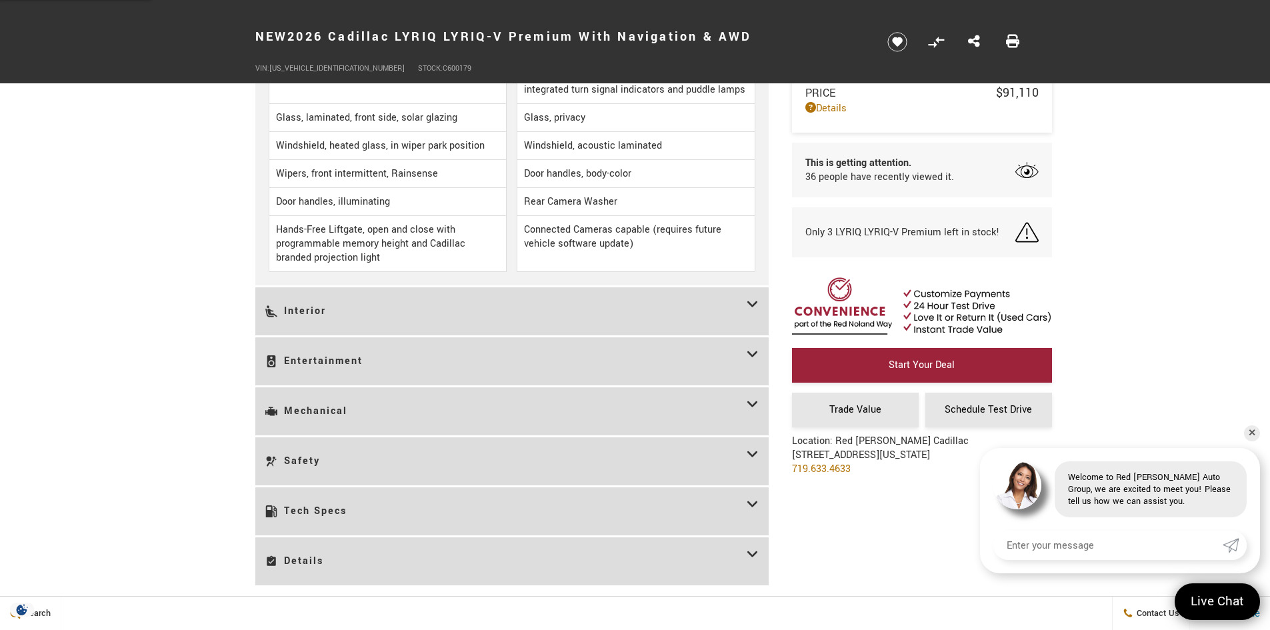
click at [752, 303] on icon at bounding box center [753, 311] width 12 height 28
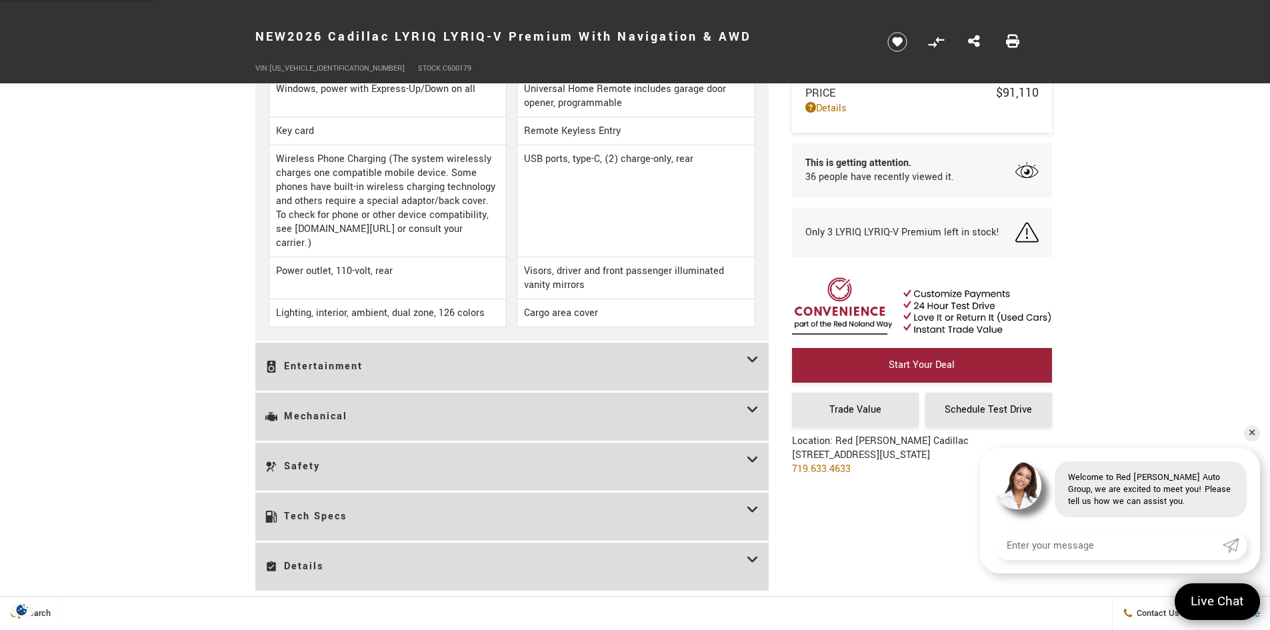
scroll to position [2067, 0]
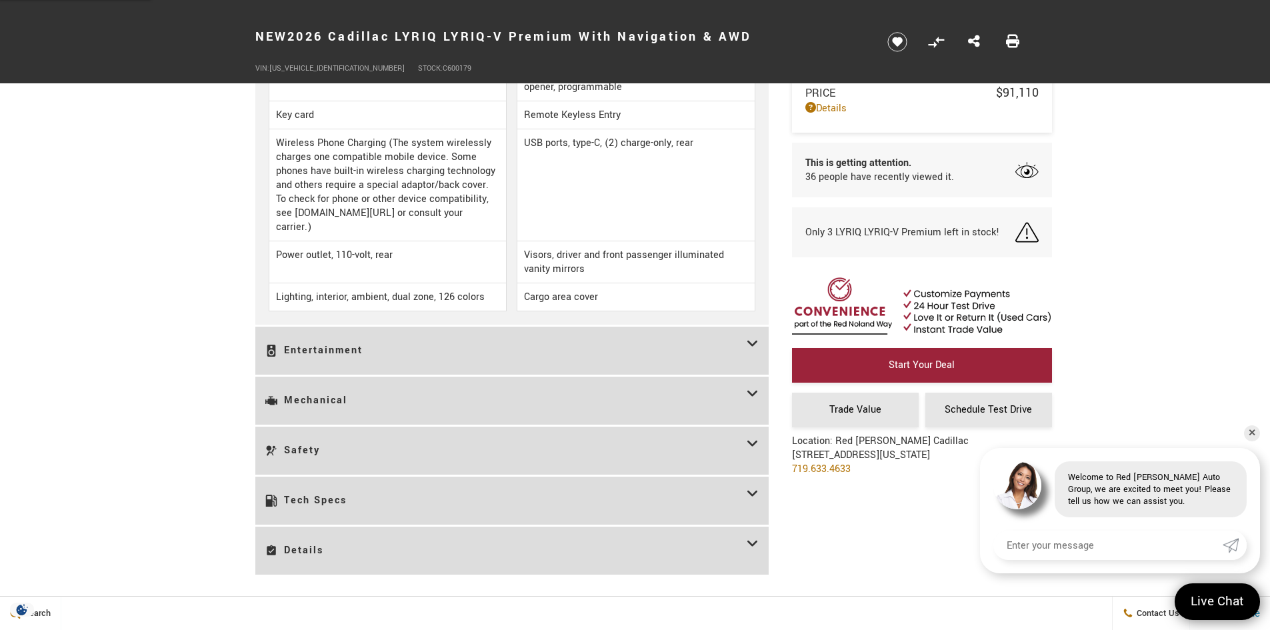
click at [756, 394] on icon at bounding box center [753, 401] width 12 height 28
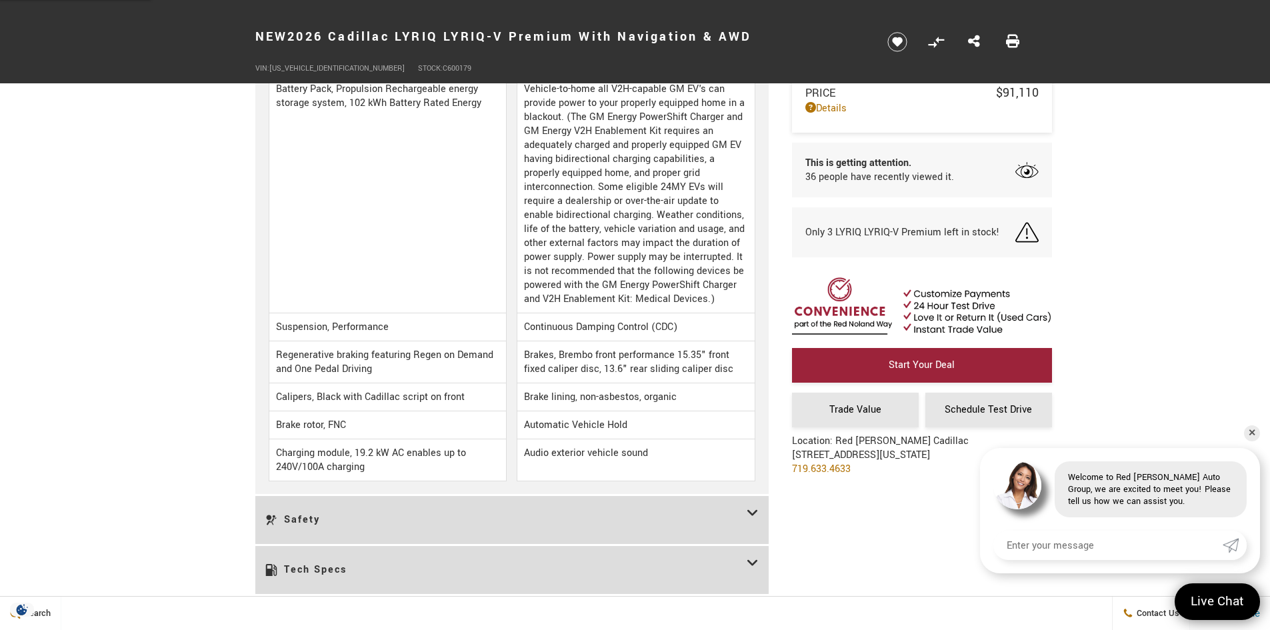
click at [755, 556] on icon at bounding box center [753, 570] width 12 height 28
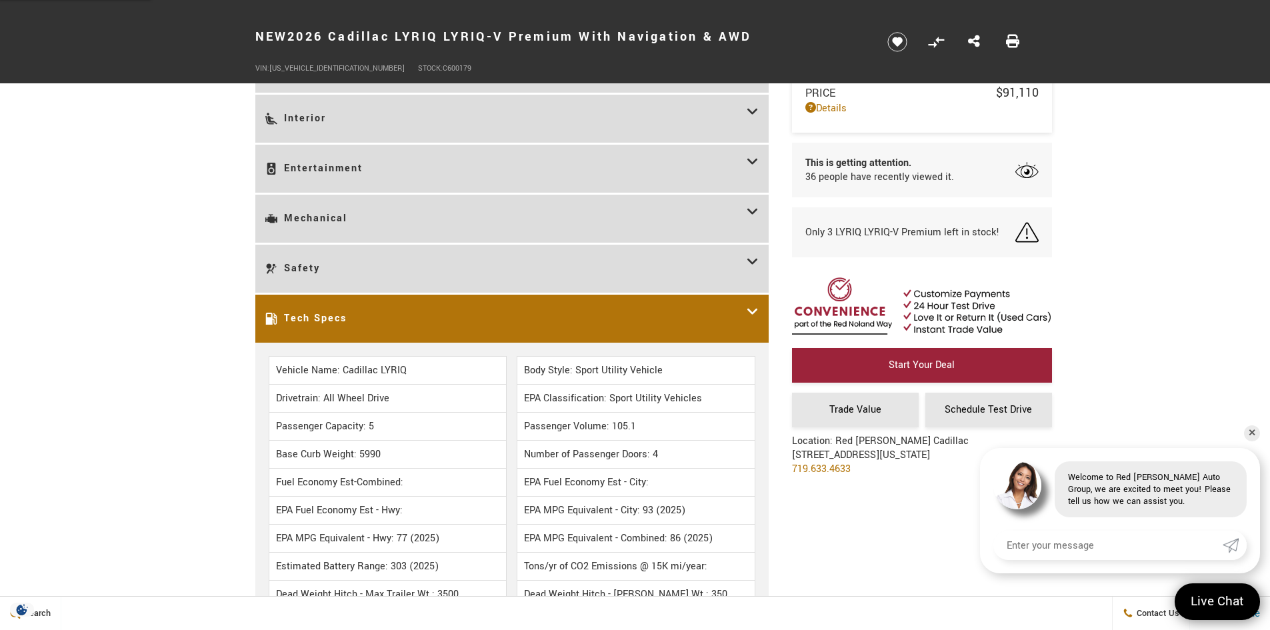
scroll to position [1667, 0]
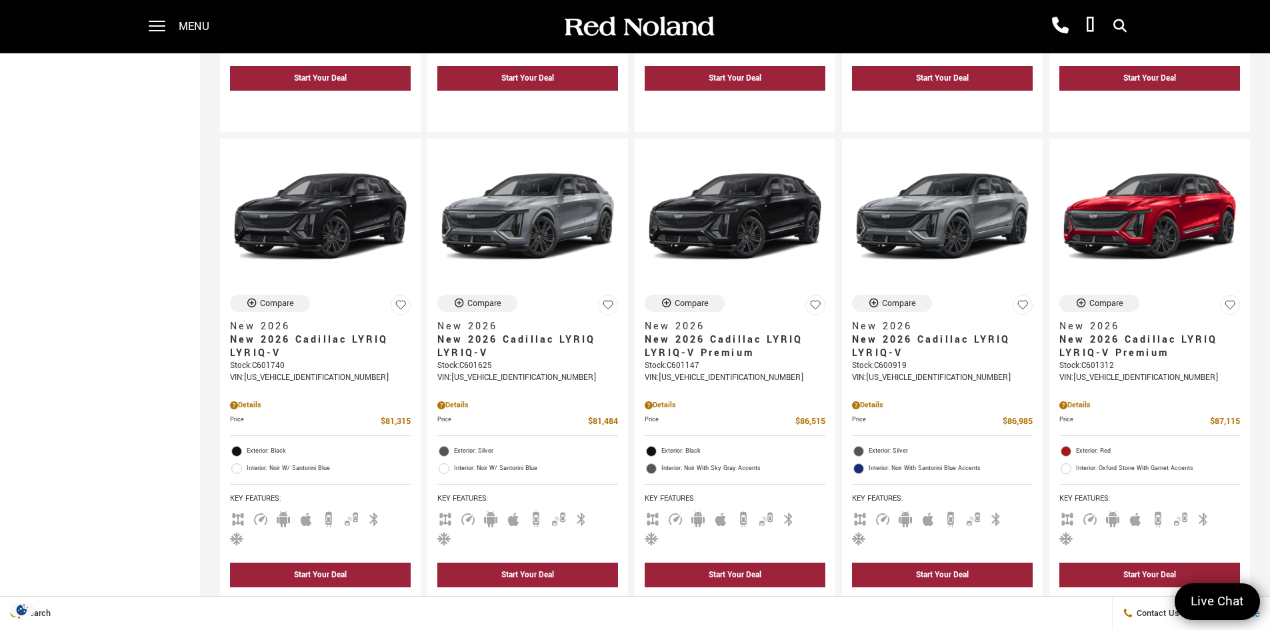
scroll to position [600, 0]
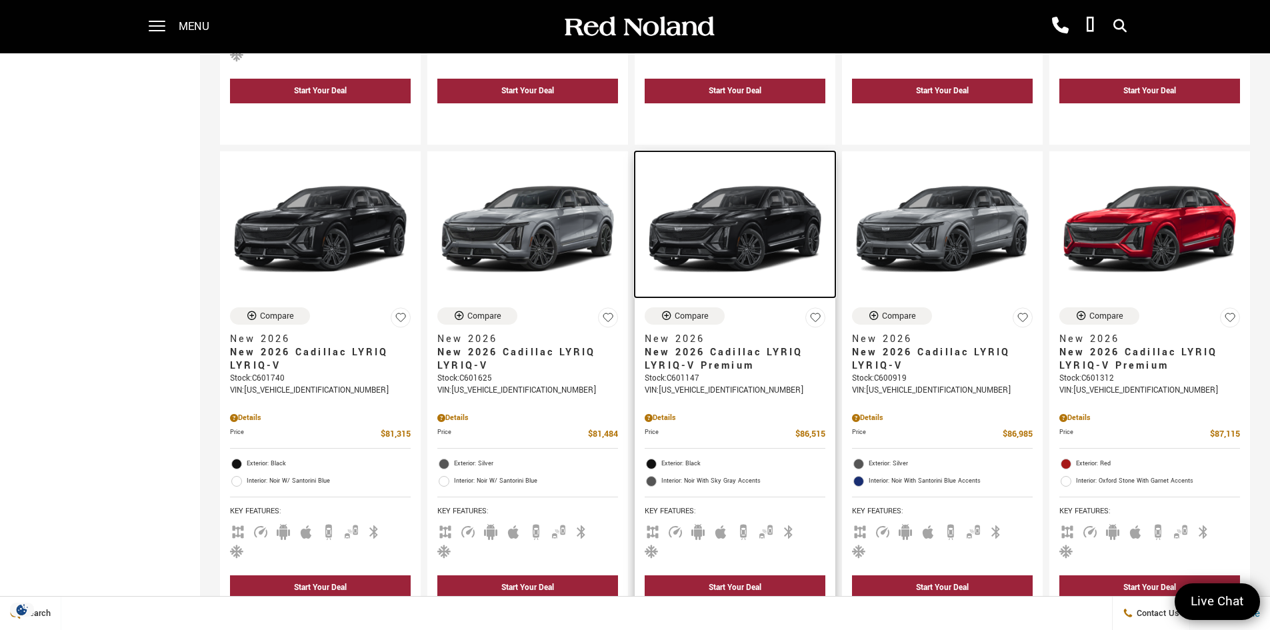
click at [743, 234] on img at bounding box center [735, 228] width 181 height 135
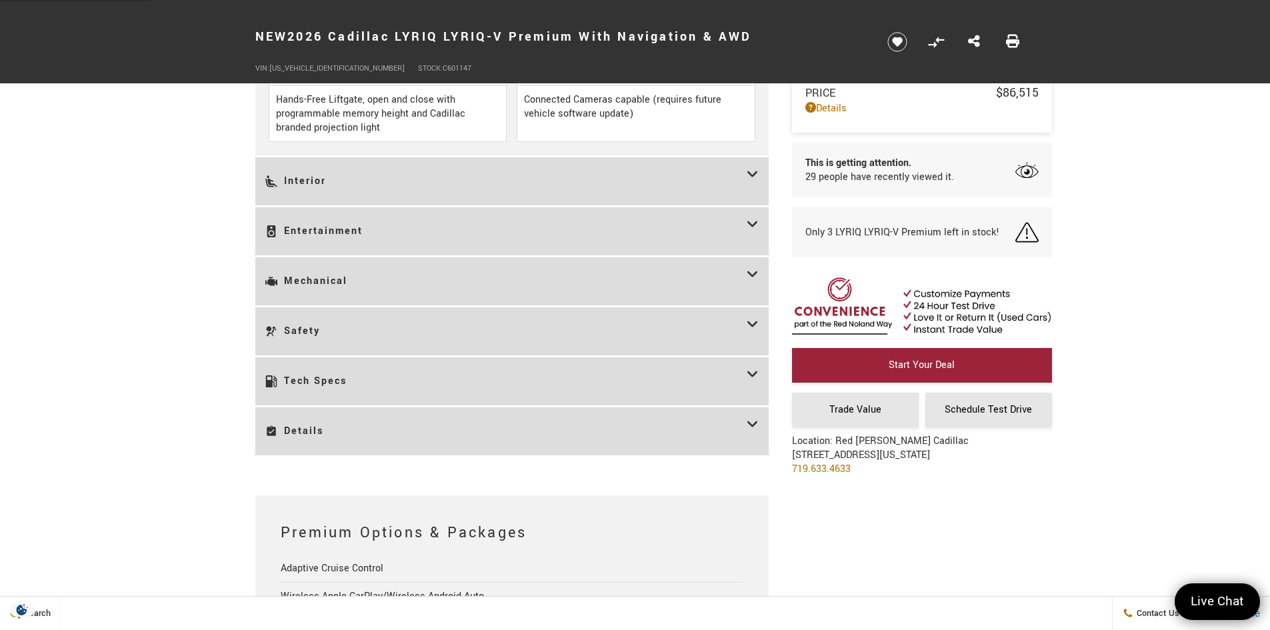
scroll to position [2133, 0]
click at [359, 378] on h3 "Tech Specs" at bounding box center [505, 378] width 481 height 28
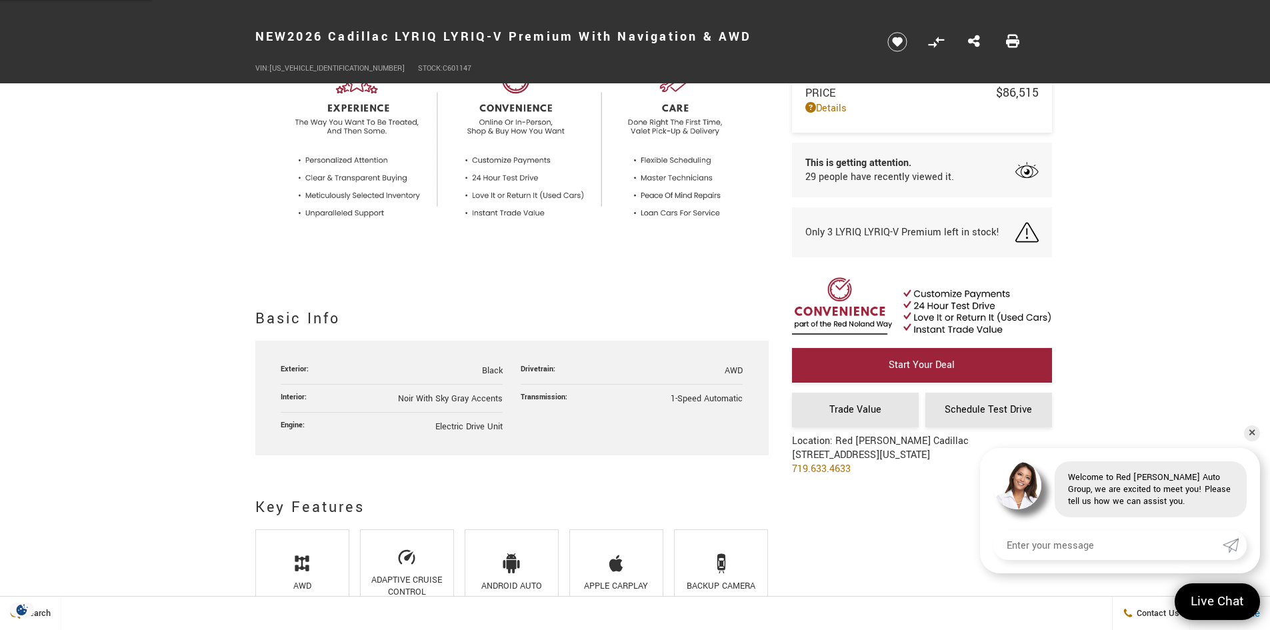
scroll to position [267, 0]
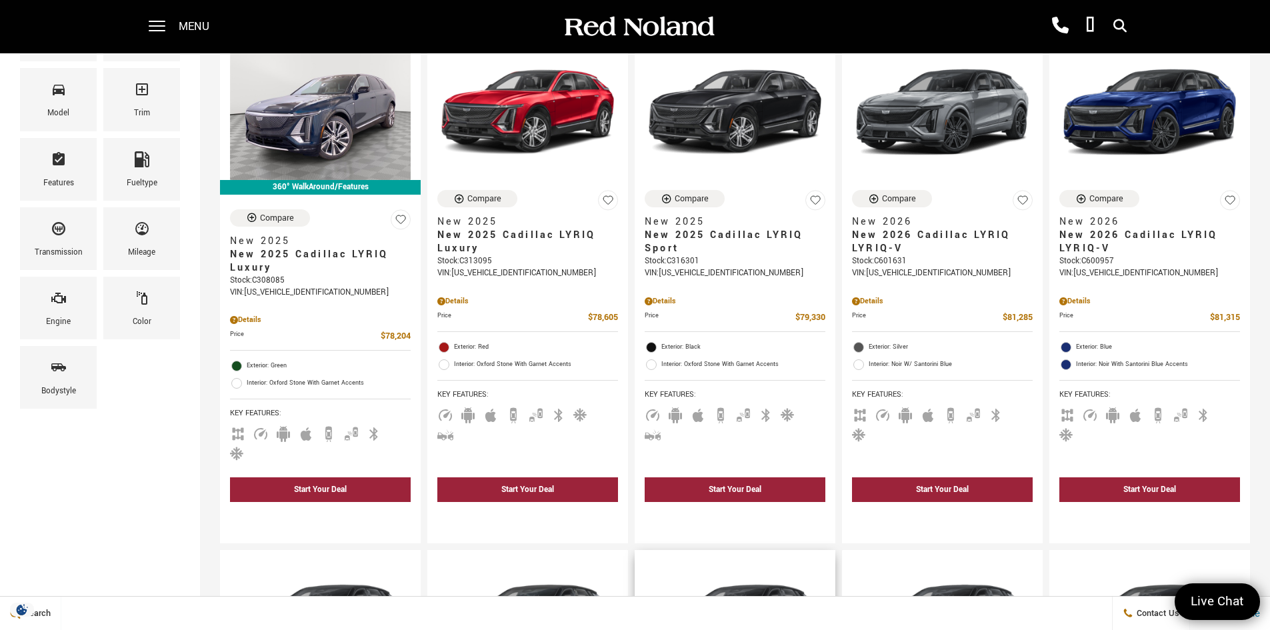
scroll to position [133, 0]
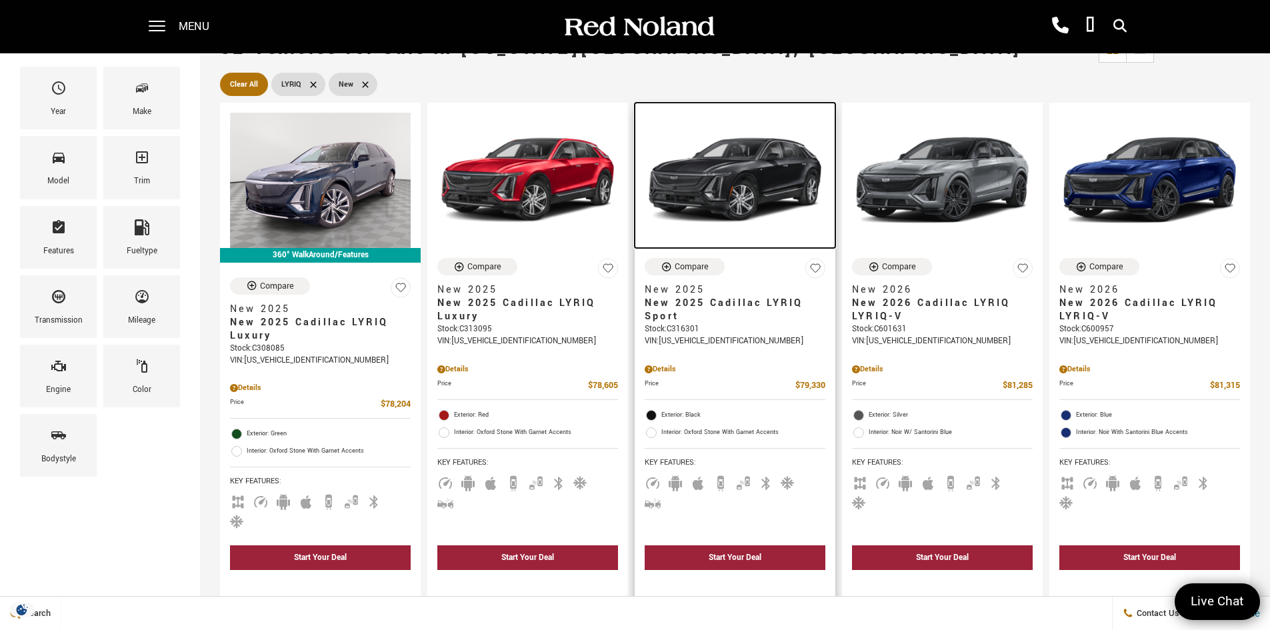
click at [757, 193] on img at bounding box center [735, 180] width 181 height 135
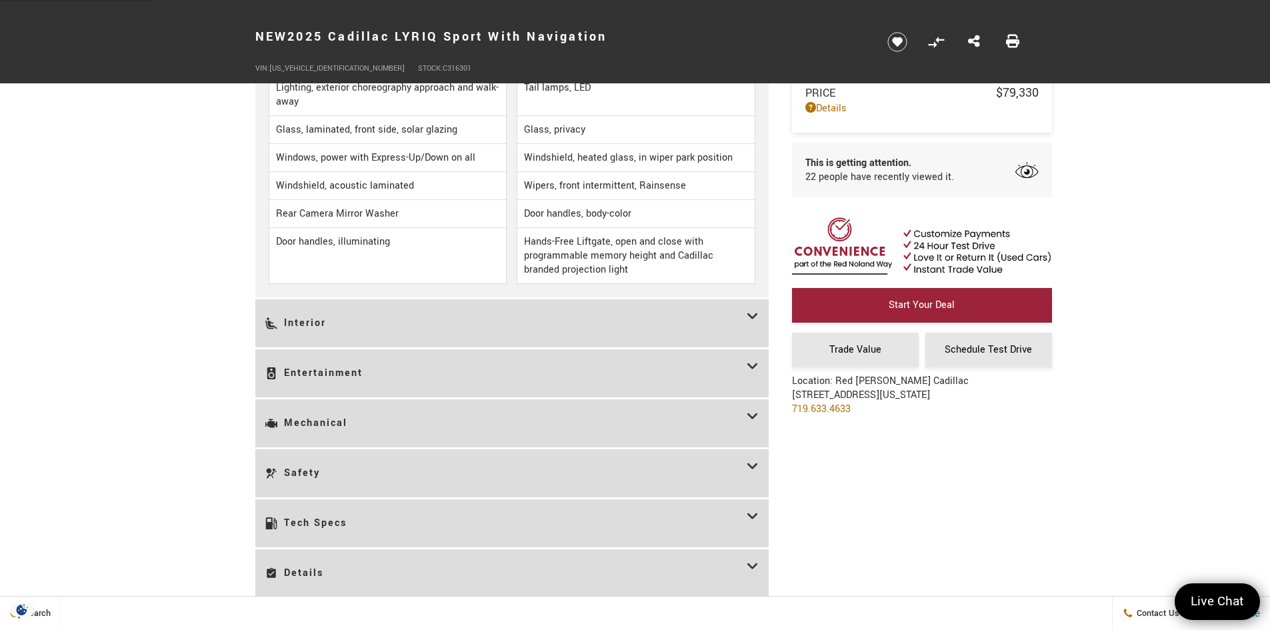
scroll to position [2133, 0]
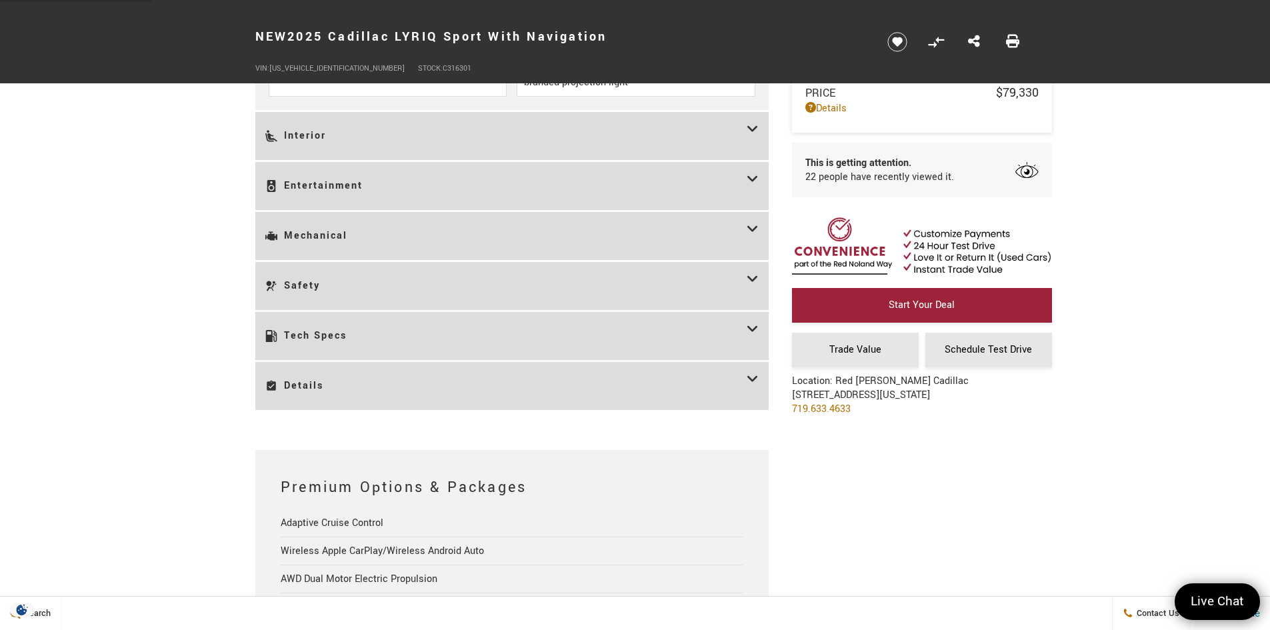
click at [349, 332] on h3 "Tech Specs" at bounding box center [505, 336] width 481 height 28
